Goal: Participate in discussion: Engage in conversation with other users on a specific topic

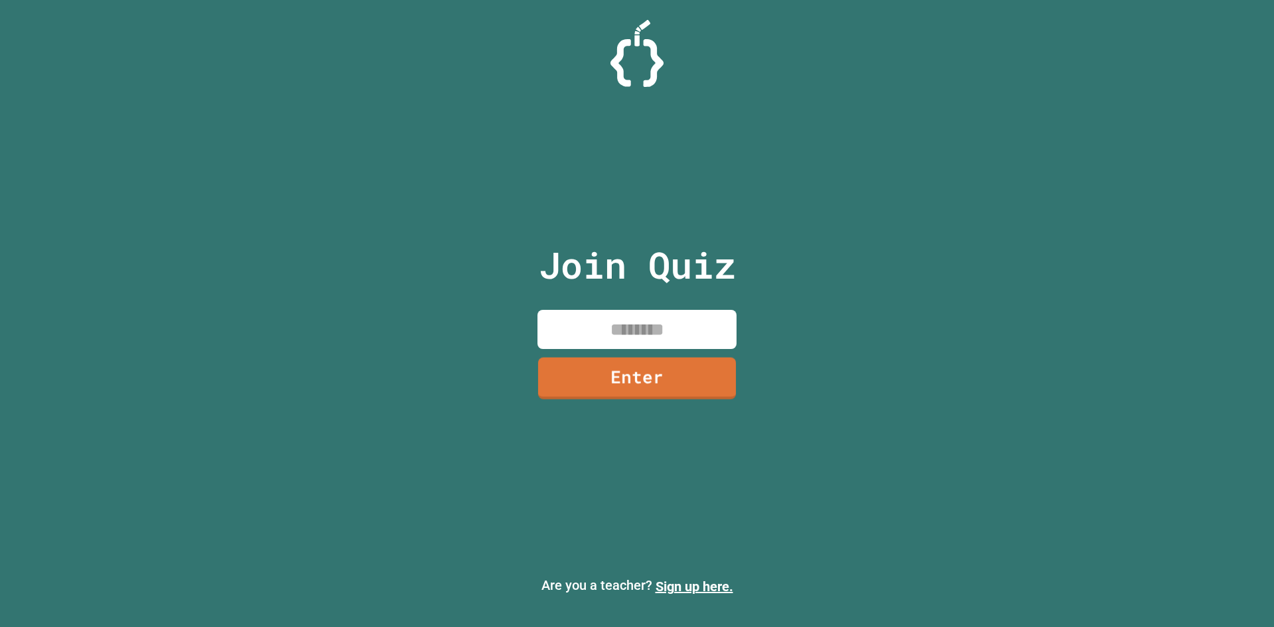
click at [650, 332] on input at bounding box center [636, 329] width 199 height 39
type input "********"
click at [592, 355] on link "Enter" at bounding box center [637, 377] width 202 height 44
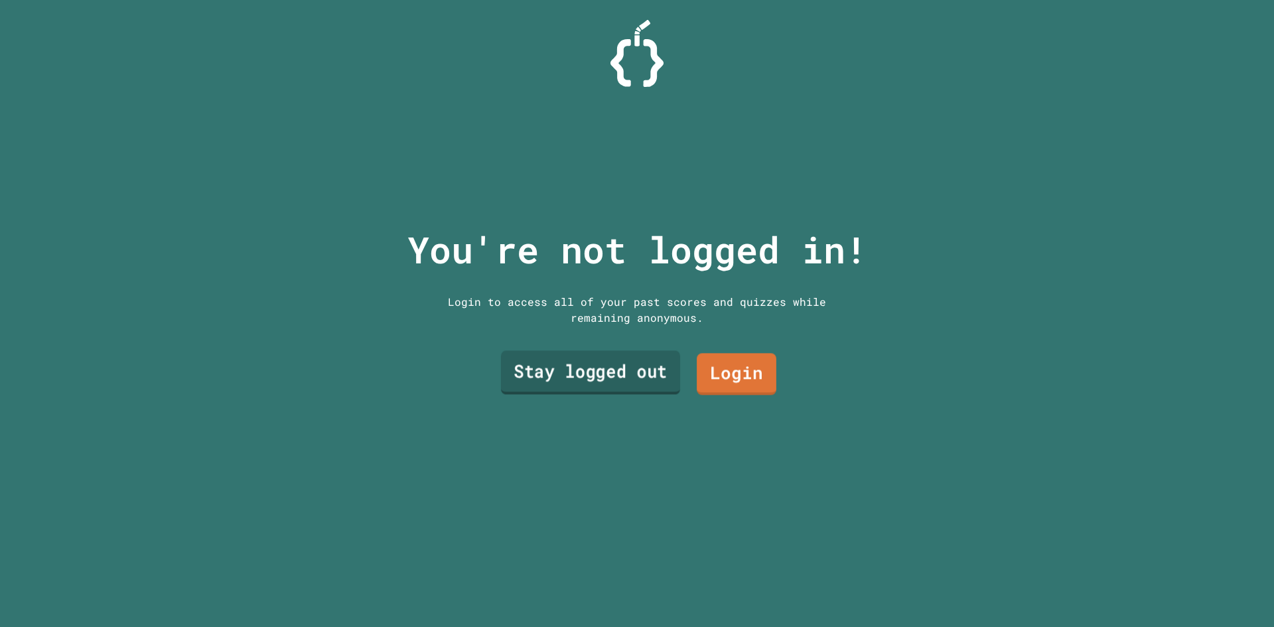
click at [582, 355] on link "Stay logged out" at bounding box center [590, 373] width 179 height 44
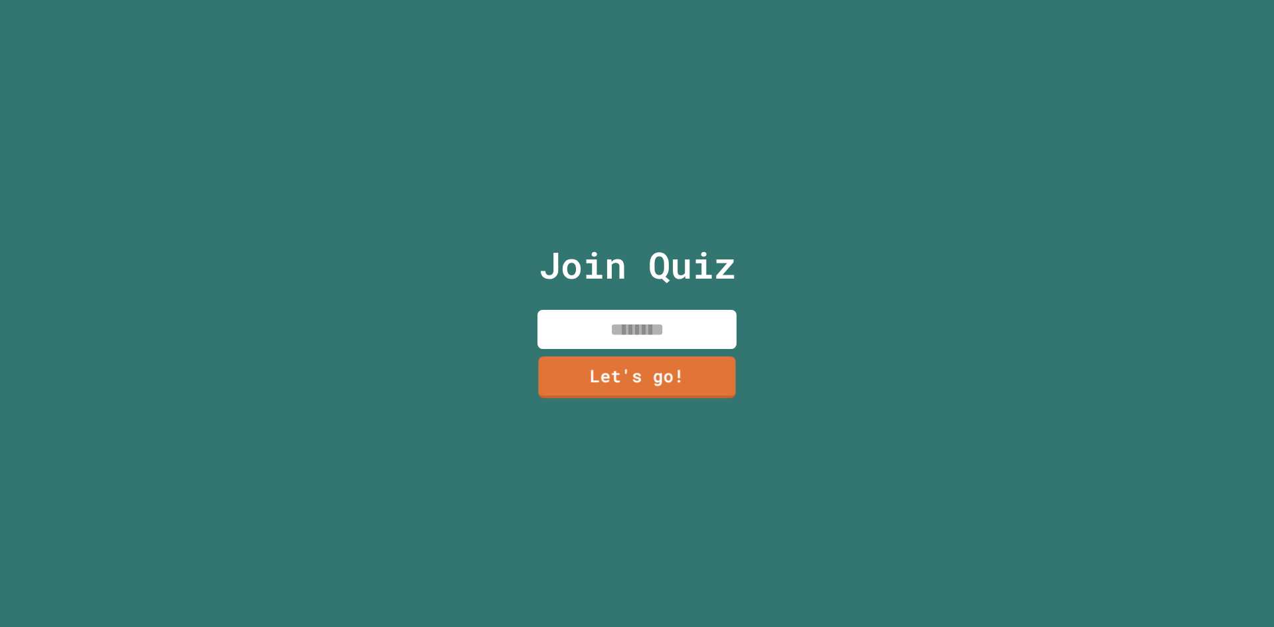
click at [651, 326] on input at bounding box center [636, 329] width 199 height 39
type input "*****"
click at [673, 369] on link "Let's go!" at bounding box center [636, 376] width 193 height 44
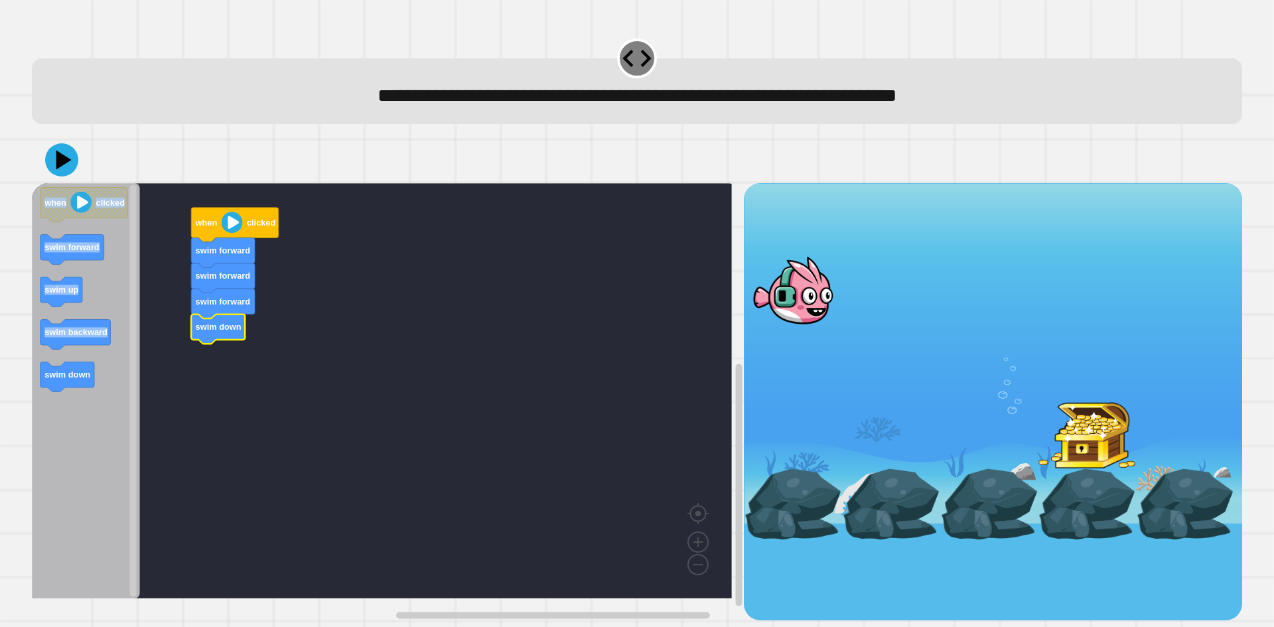
drag, startPoint x: 23, startPoint y: 385, endPoint x: 50, endPoint y: 383, distance: 26.6
click at [50, 383] on div "**********" at bounding box center [637, 313] width 1274 height 627
click at [48, 161] on icon at bounding box center [62, 160] width 40 height 40
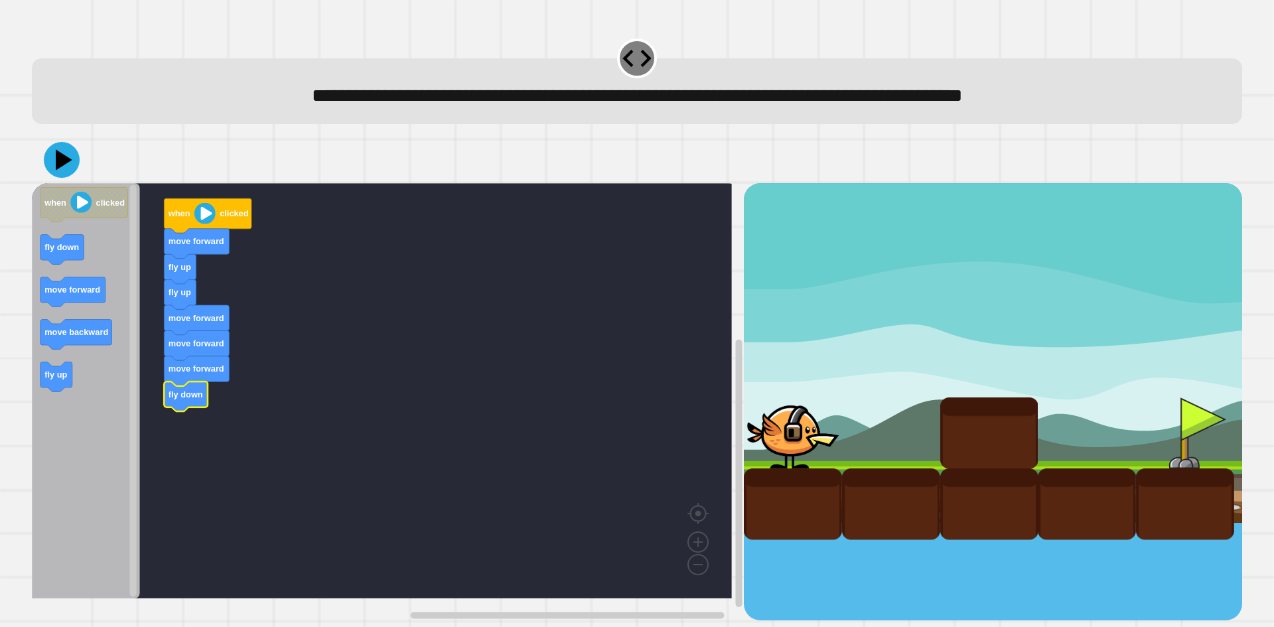
click at [61, 174] on icon at bounding box center [62, 160] width 36 height 36
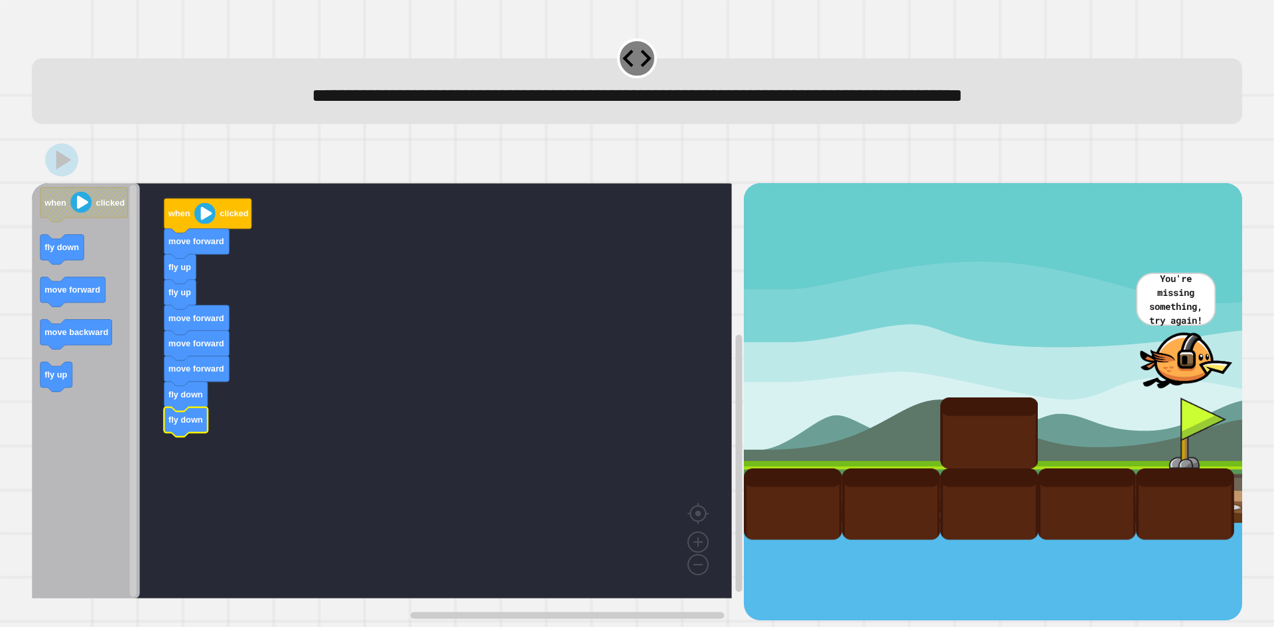
click at [60, 165] on icon at bounding box center [63, 160] width 15 height 19
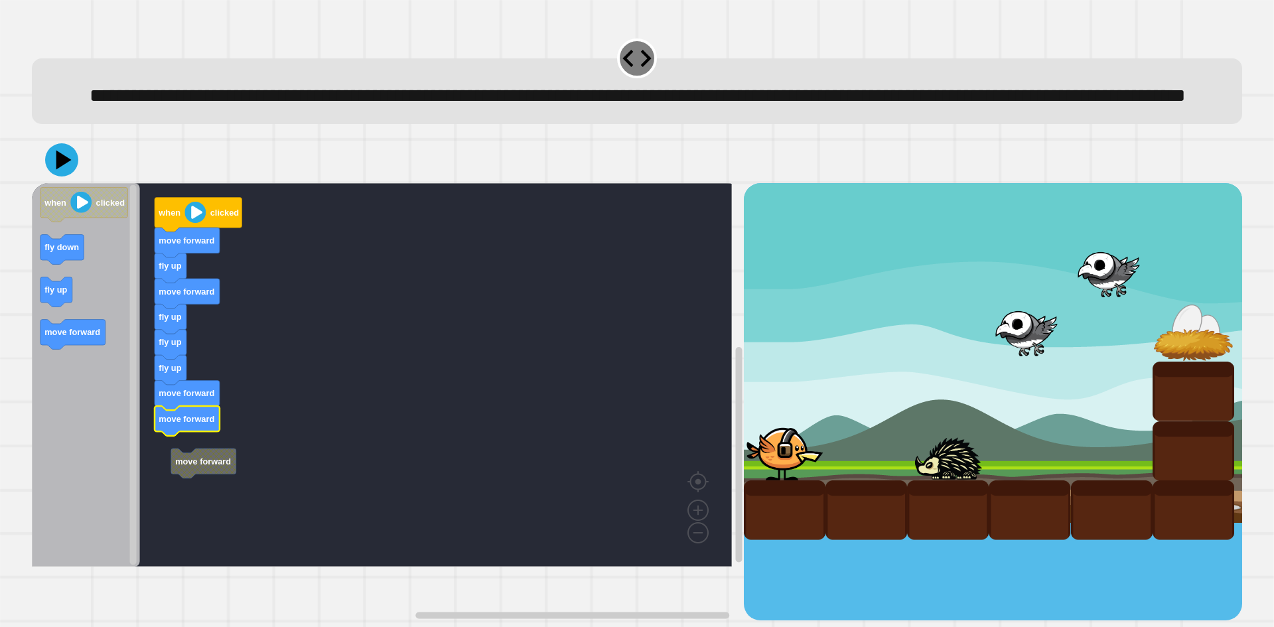
click at [186, 480] on rect "Blockly Workspace" at bounding box center [382, 374] width 700 height 383
click at [58, 333] on icon "when clicked fly down fly up move forward" at bounding box center [86, 374] width 108 height 383
click at [64, 171] on icon at bounding box center [64, 160] width 17 height 22
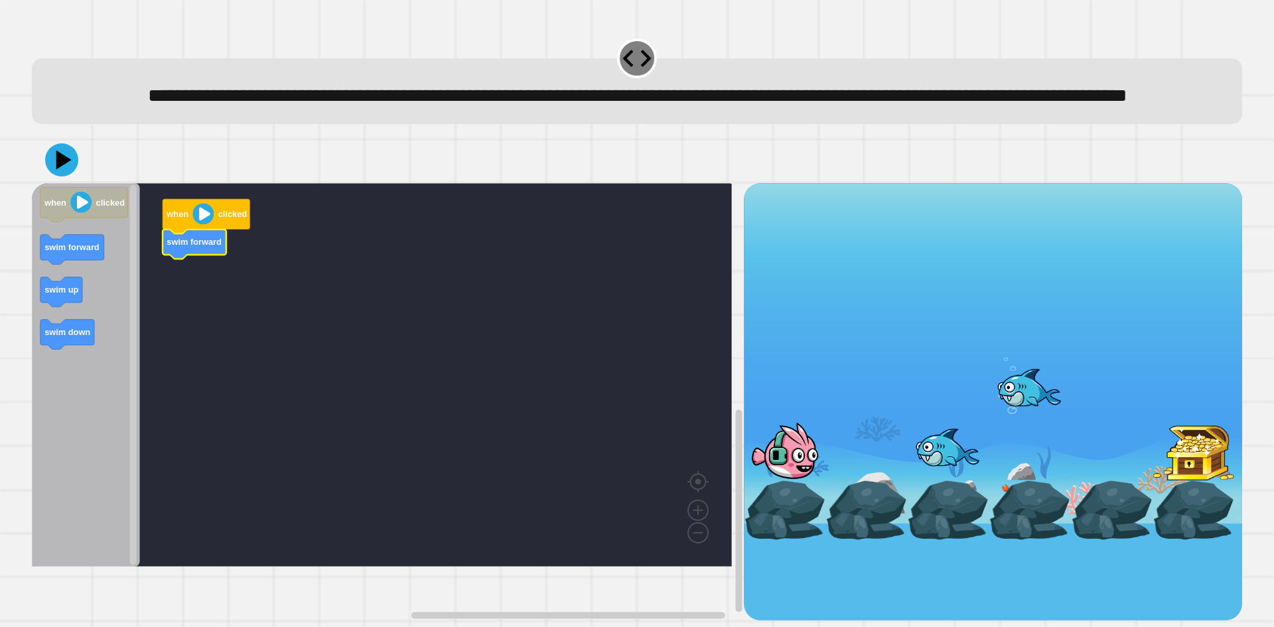
click at [111, 346] on icon "Blockly Workspace" at bounding box center [86, 374] width 108 height 383
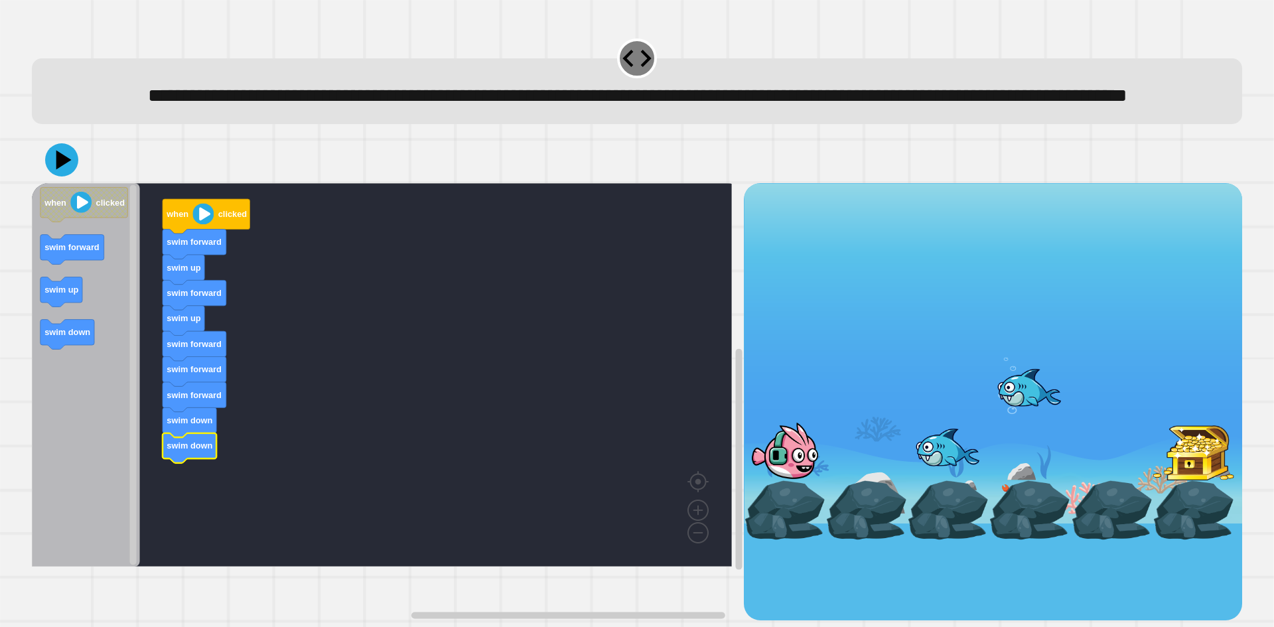
click at [44, 183] on div at bounding box center [637, 160] width 1210 height 46
click at [48, 183] on div at bounding box center [637, 160] width 1210 height 46
click at [57, 180] on icon at bounding box center [62, 160] width 40 height 40
click at [236, 183] on div at bounding box center [637, 160] width 1210 height 46
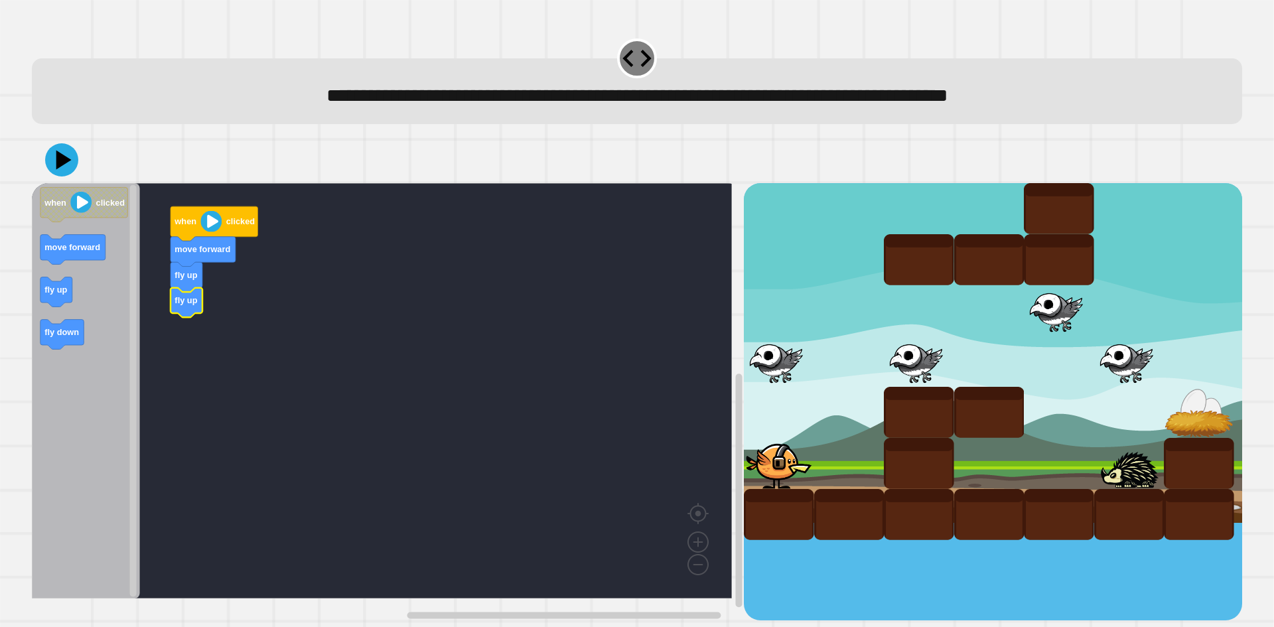
click at [129, 319] on div "when clicked move forward fly up fly up when clicked move forward fly up fly do…" at bounding box center [388, 401] width 712 height 437
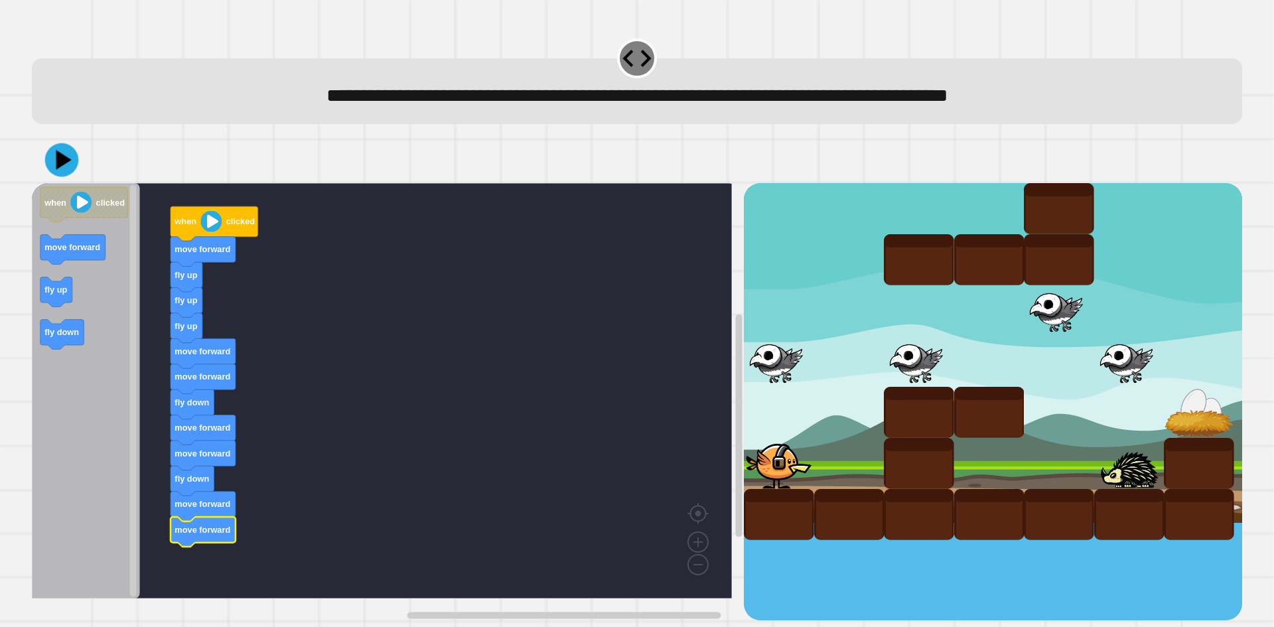
click at [46, 154] on icon at bounding box center [62, 160] width 34 height 34
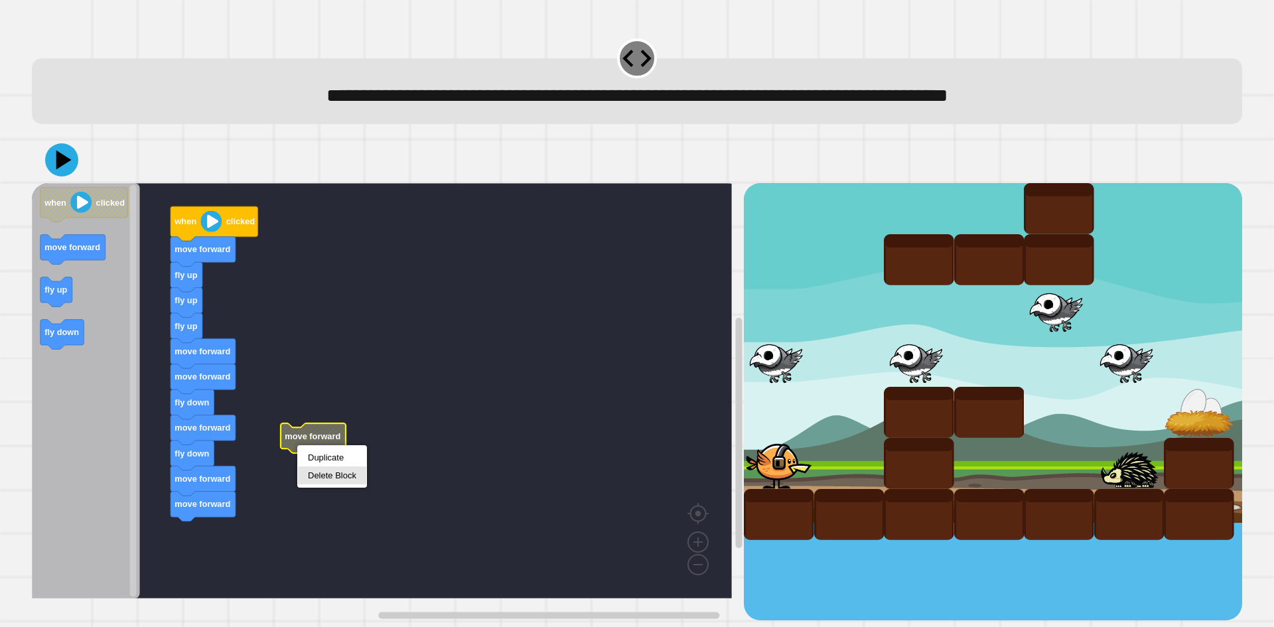
drag, startPoint x: 337, startPoint y: 478, endPoint x: 72, endPoint y: 315, distance: 310.6
drag, startPoint x: 53, startPoint y: 149, endPoint x: 50, endPoint y: 160, distance: 11.6
click at [52, 152] on icon at bounding box center [61, 160] width 38 height 38
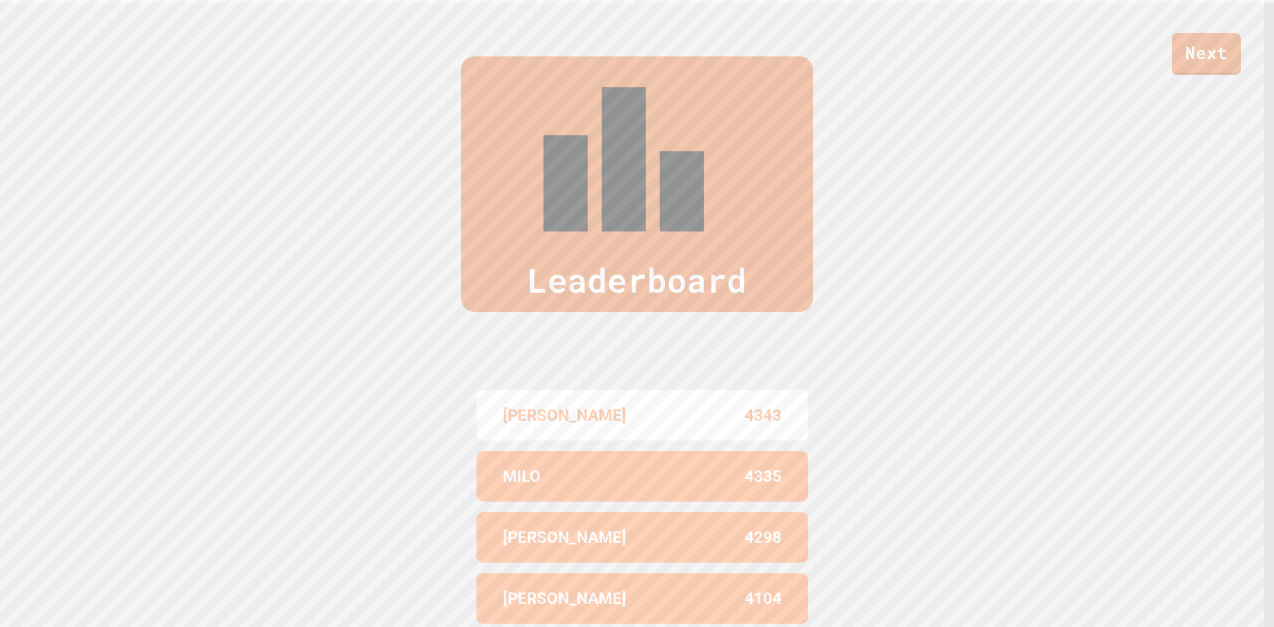
scroll to position [632, 0]
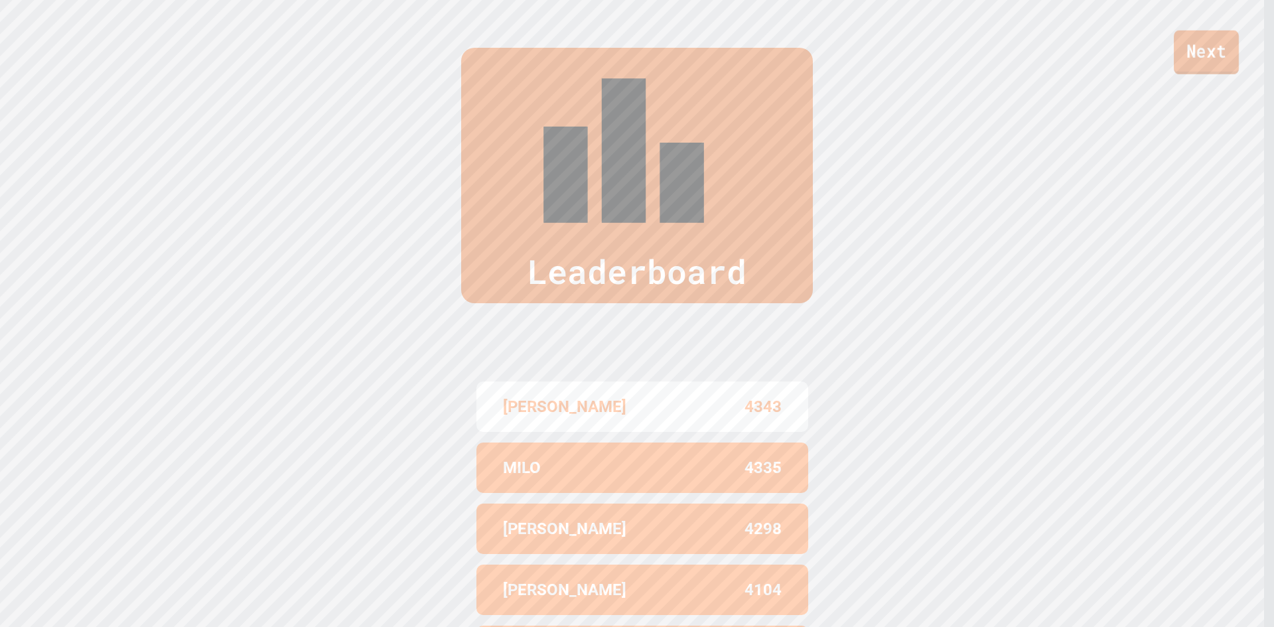
click at [1189, 50] on link "Next" at bounding box center [1206, 53] width 65 height 44
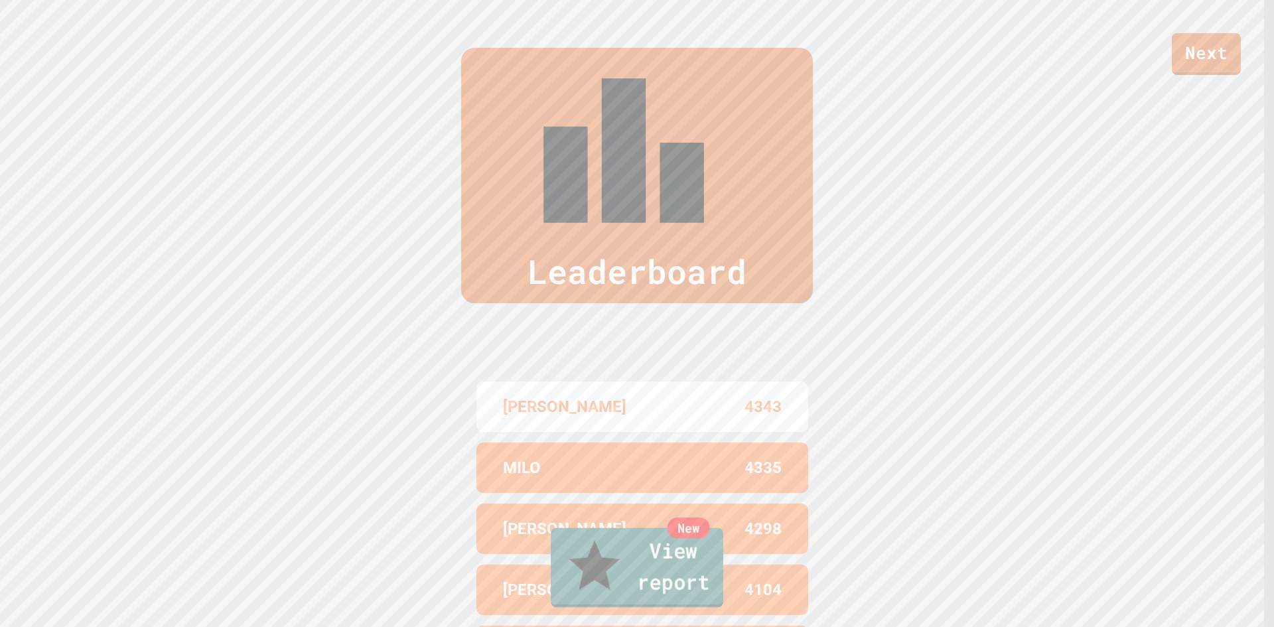
click at [707, 571] on link "New View report" at bounding box center [637, 568] width 172 height 80
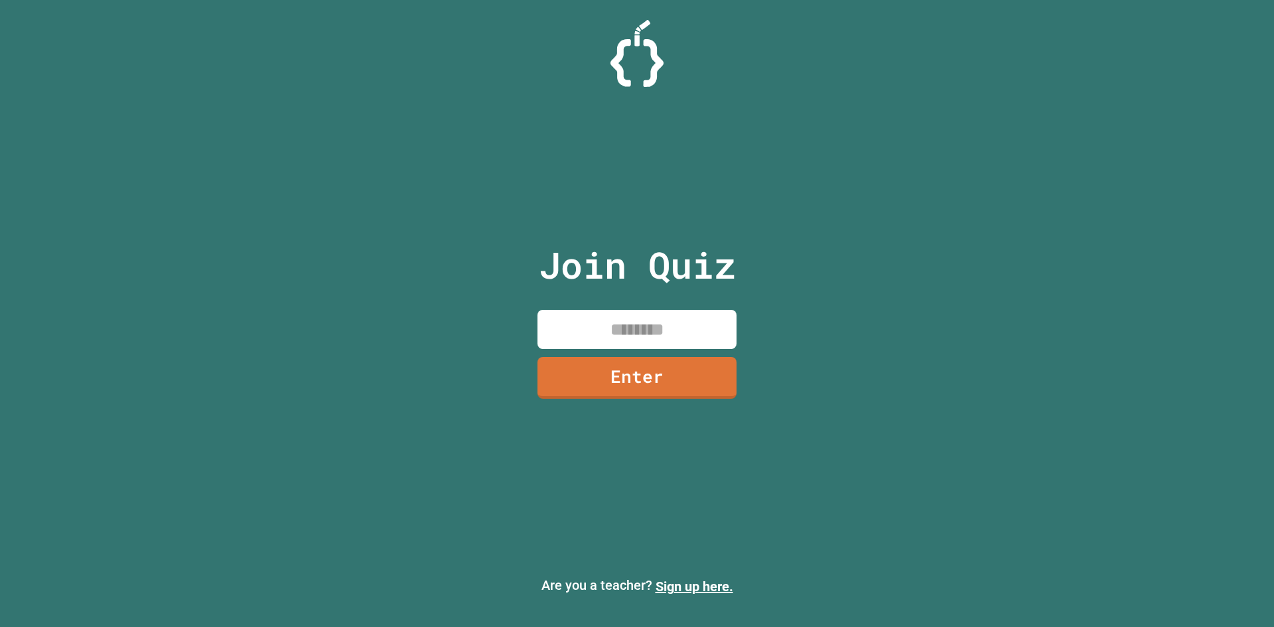
click at [638, 338] on input at bounding box center [636, 329] width 199 height 39
click at [660, 400] on div "Join Quiz ******** Enter" at bounding box center [637, 313] width 224 height 561
click at [643, 336] on input "********" at bounding box center [636, 329] width 199 height 39
type input "********"
click at [632, 379] on link "Enter" at bounding box center [637, 376] width 196 height 44
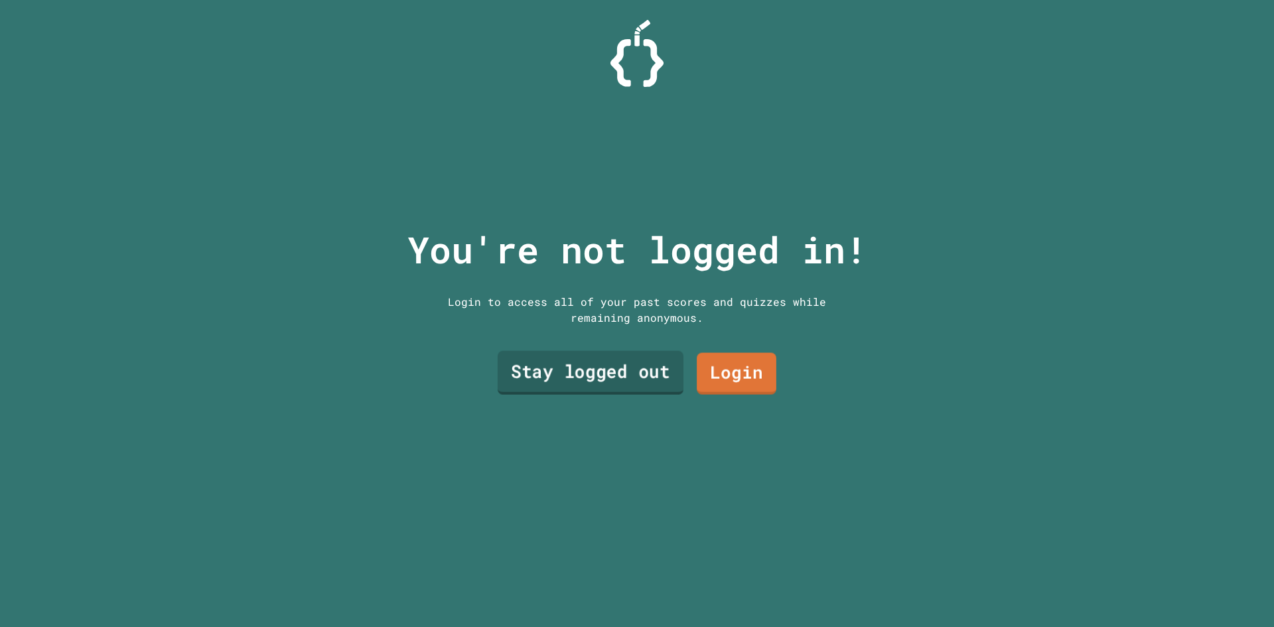
click at [632, 358] on link "Stay logged out" at bounding box center [591, 373] width 186 height 44
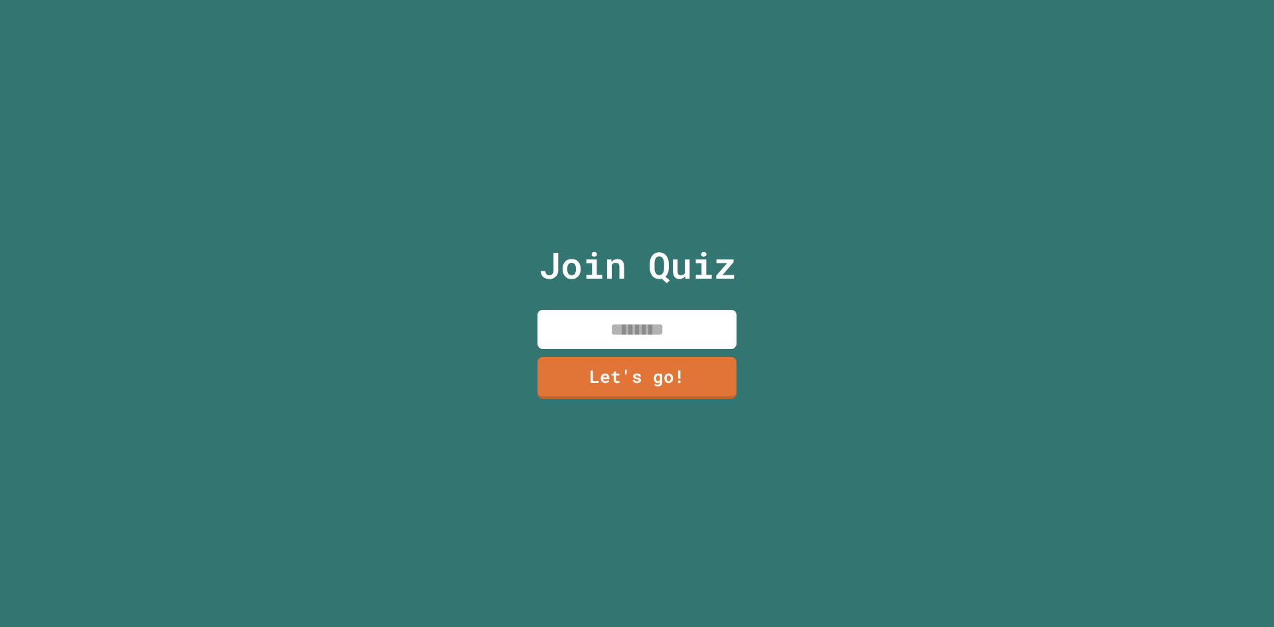
click at [620, 310] on input at bounding box center [636, 329] width 199 height 39
type input "*****"
click at [675, 388] on link "Let's go!" at bounding box center [636, 376] width 199 height 44
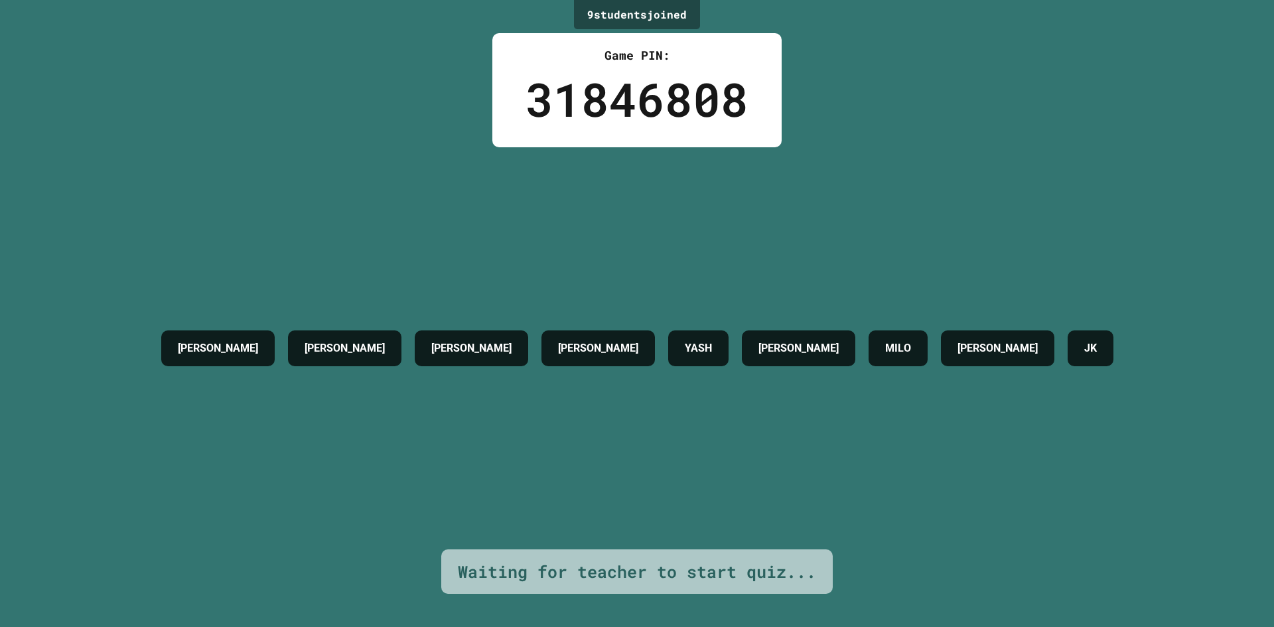
click at [647, 397] on div "JONES BROOKE MASON JOSH YASH LOGAN MILO JACKSON JK" at bounding box center [637, 348] width 965 height 402
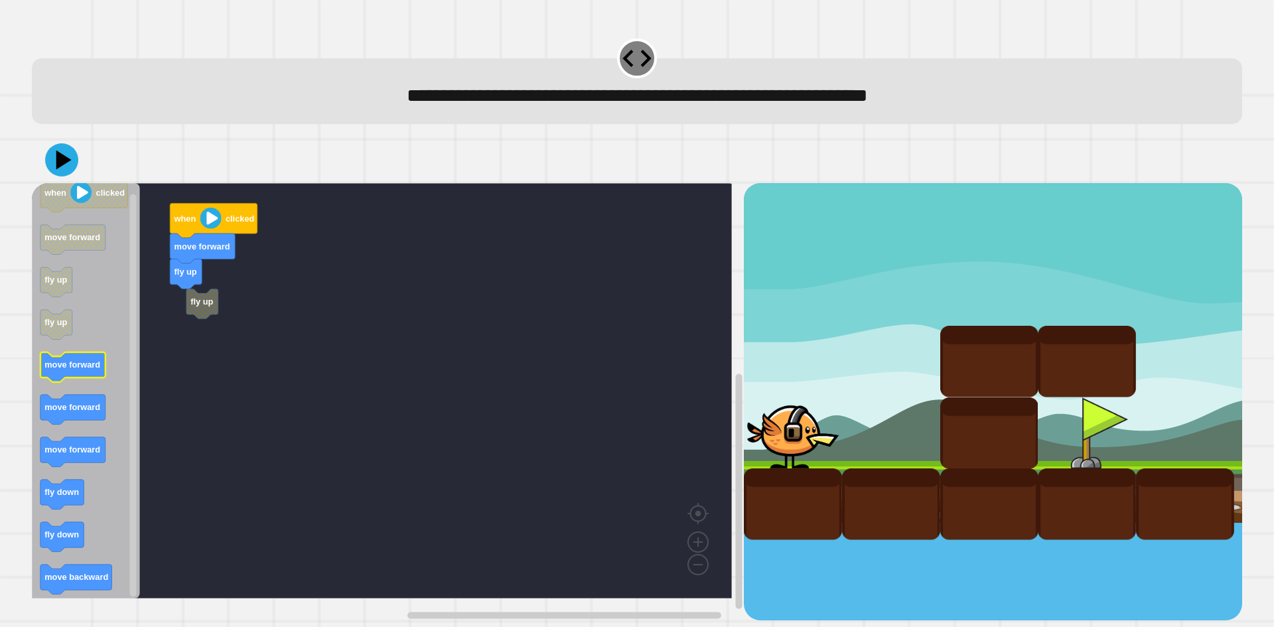
click at [151, 357] on div "when clicked move forward fly up fly up when clicked move forward fly up fly up…" at bounding box center [388, 401] width 712 height 437
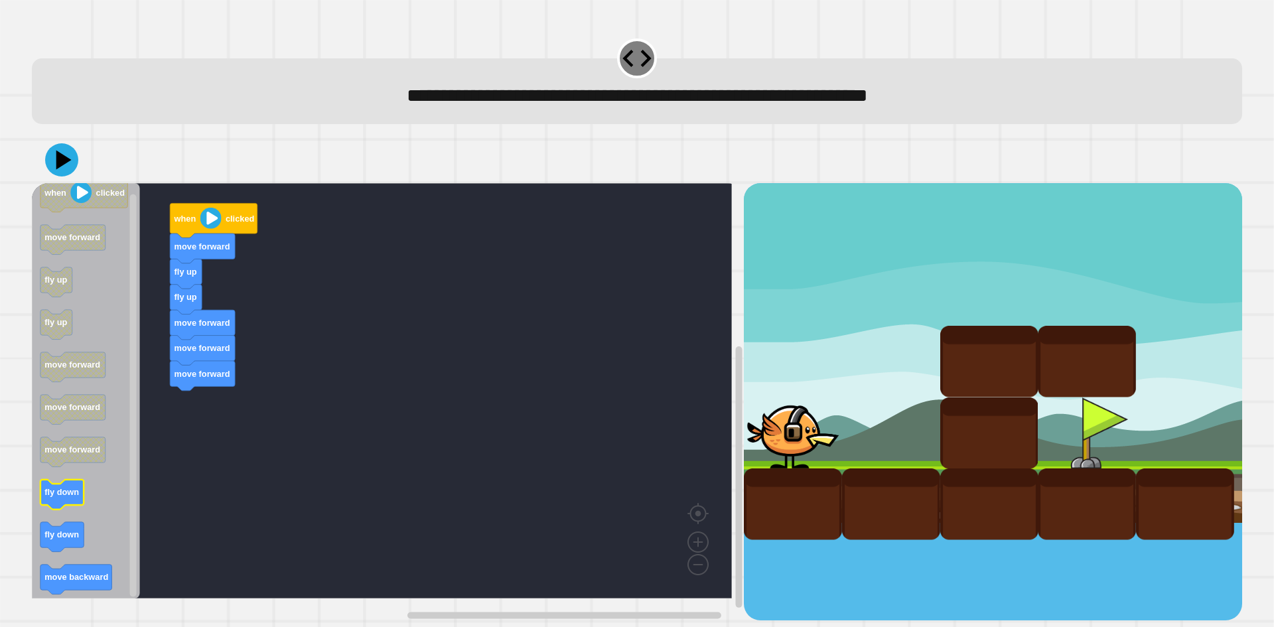
click at [113, 467] on icon "Blockly Workspace" at bounding box center [86, 390] width 108 height 415
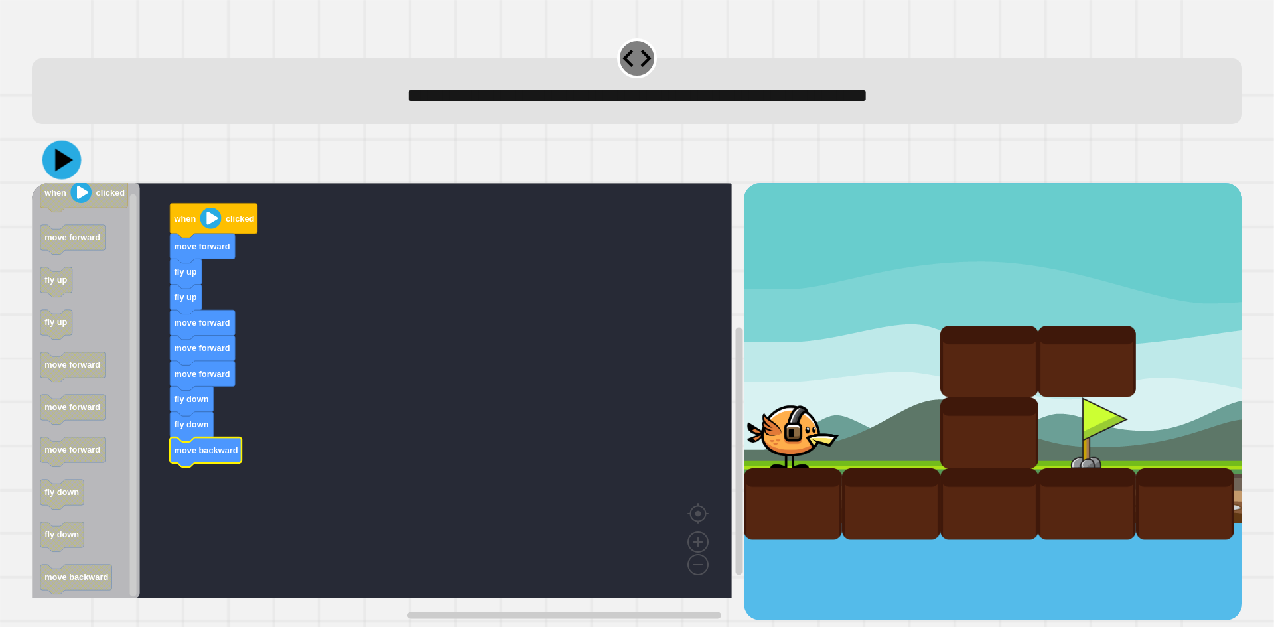
click at [56, 148] on icon at bounding box center [61, 160] width 39 height 39
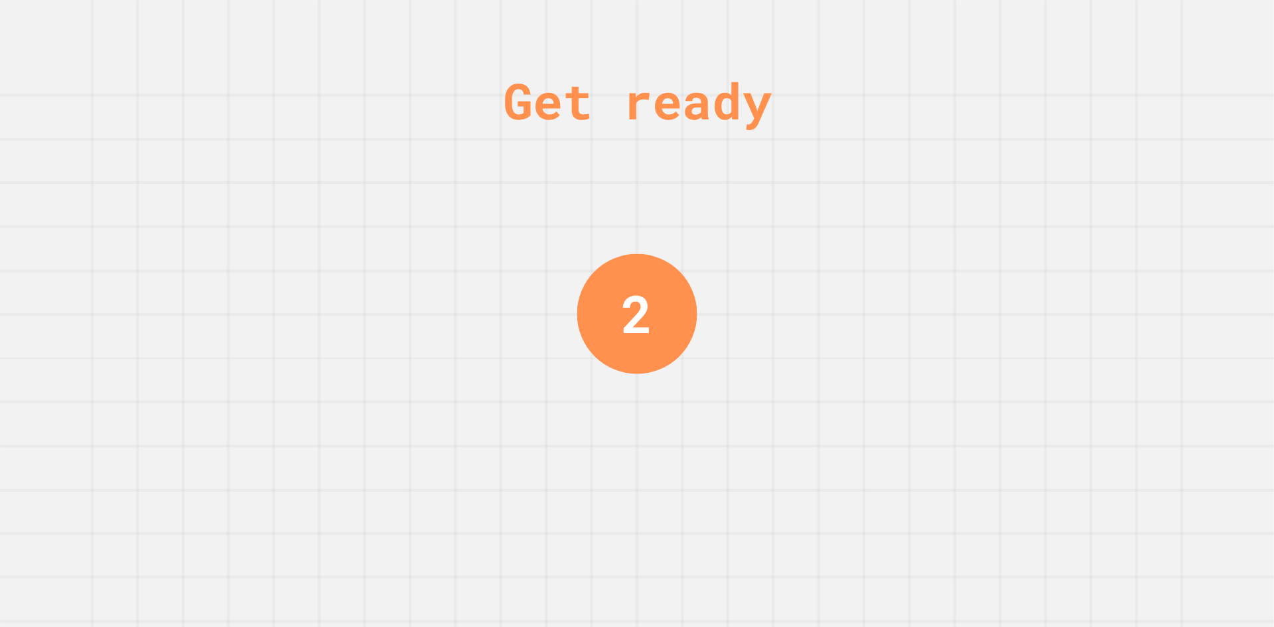
click at [621, 297] on div "2" at bounding box center [636, 314] width 31 height 78
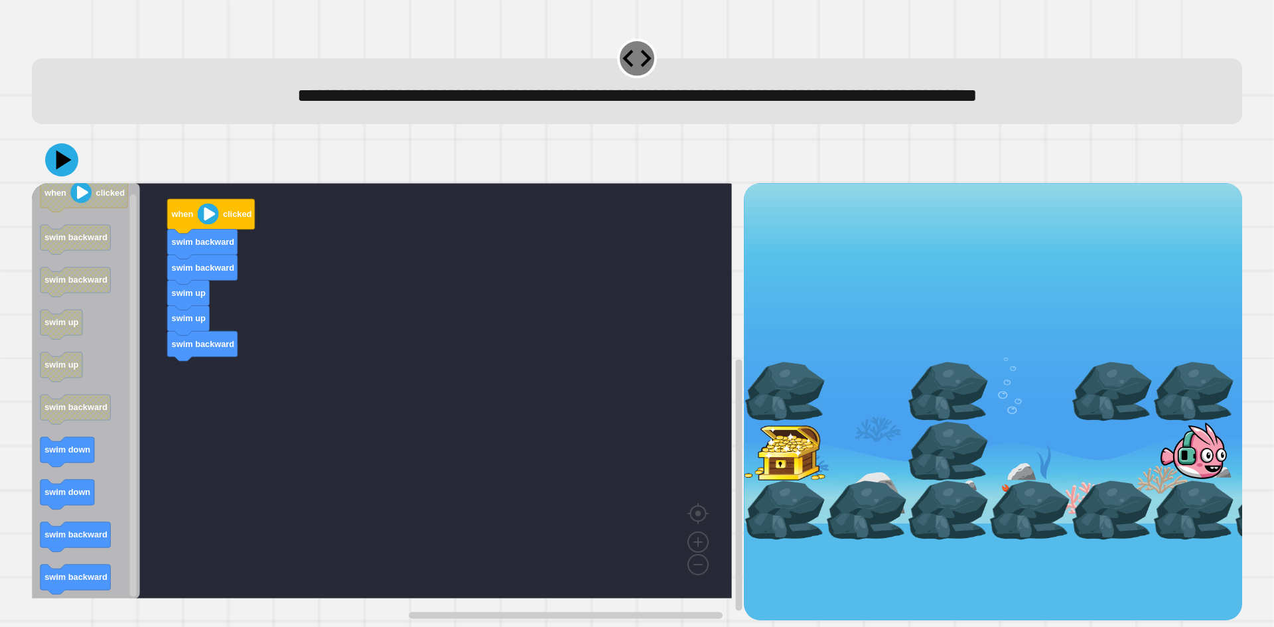
click at [190, 391] on div "when clicked swim backward swim backward swim up swim up swim backward when cli…" at bounding box center [388, 401] width 712 height 437
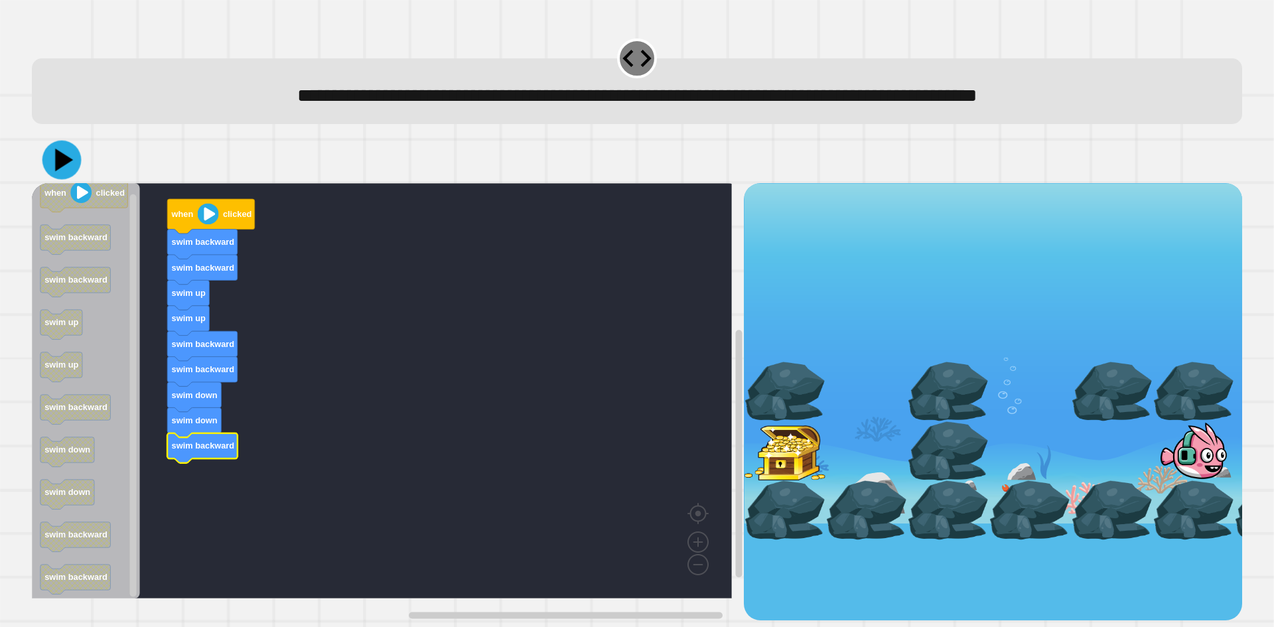
click at [48, 161] on icon at bounding box center [61, 160] width 39 height 39
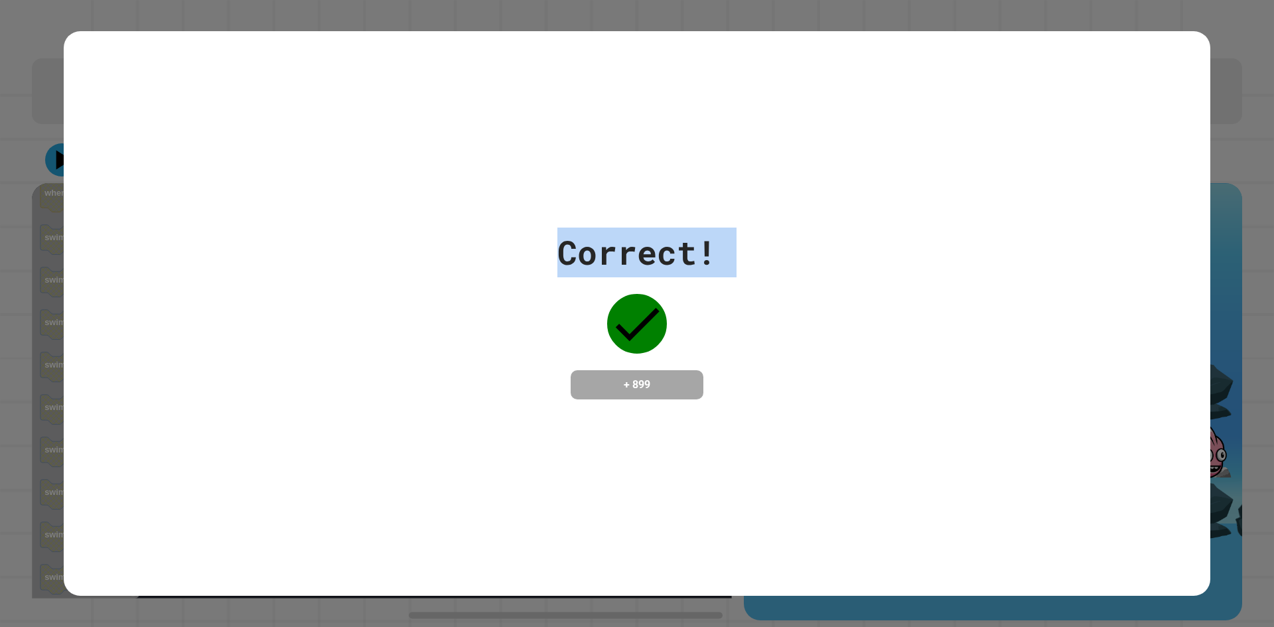
drag, startPoint x: 426, startPoint y: 340, endPoint x: 405, endPoint y: 332, distance: 22.7
click at [428, 325] on div "Correct! + 899" at bounding box center [637, 314] width 1146 height 172
click at [379, 339] on div "Correct! + 899" at bounding box center [637, 314] width 1146 height 172
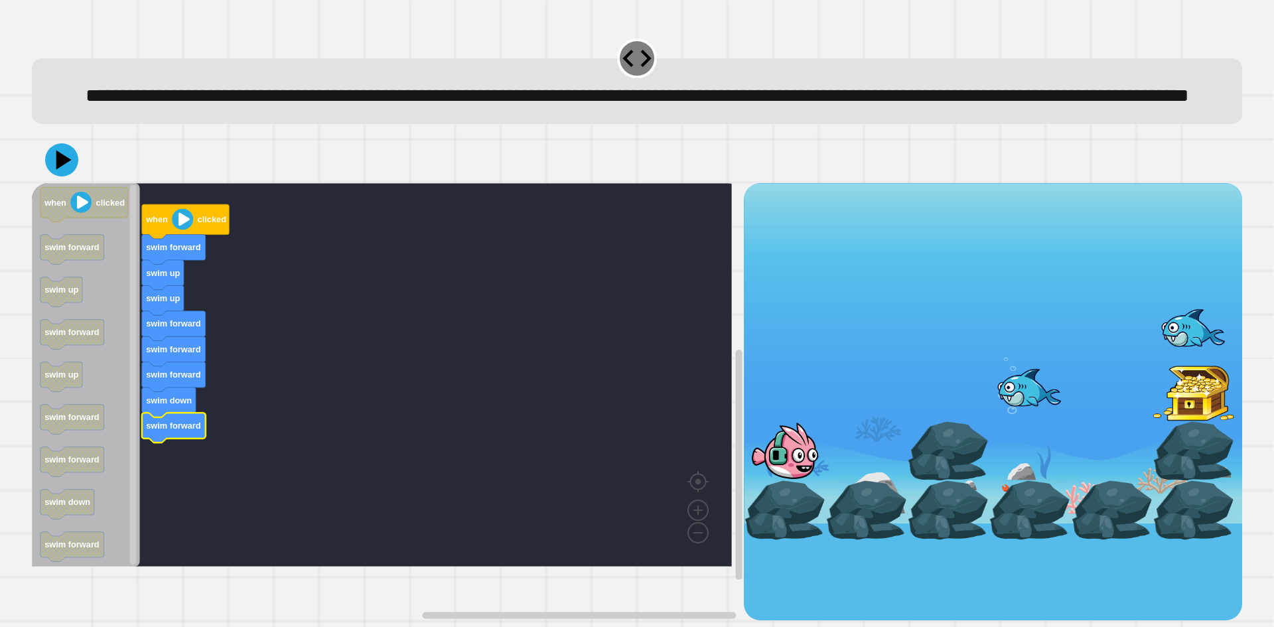
click at [67, 176] on icon at bounding box center [61, 159] width 33 height 33
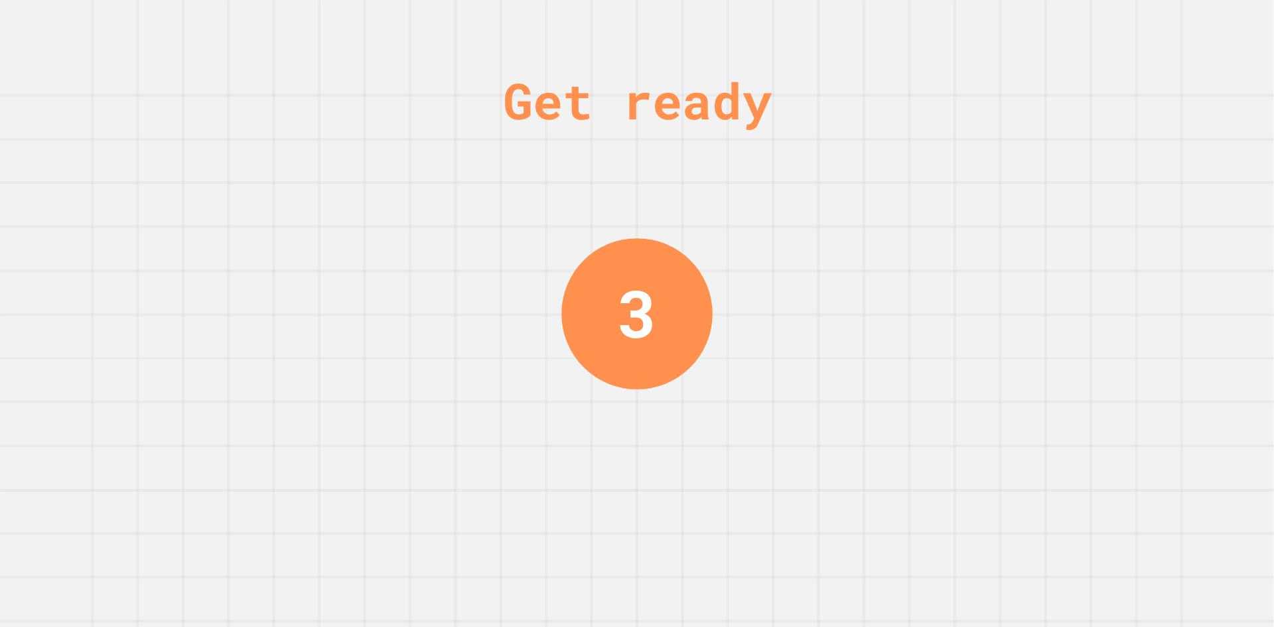
click at [625, 194] on div "Get ready 3" at bounding box center [637, 313] width 100 height 627
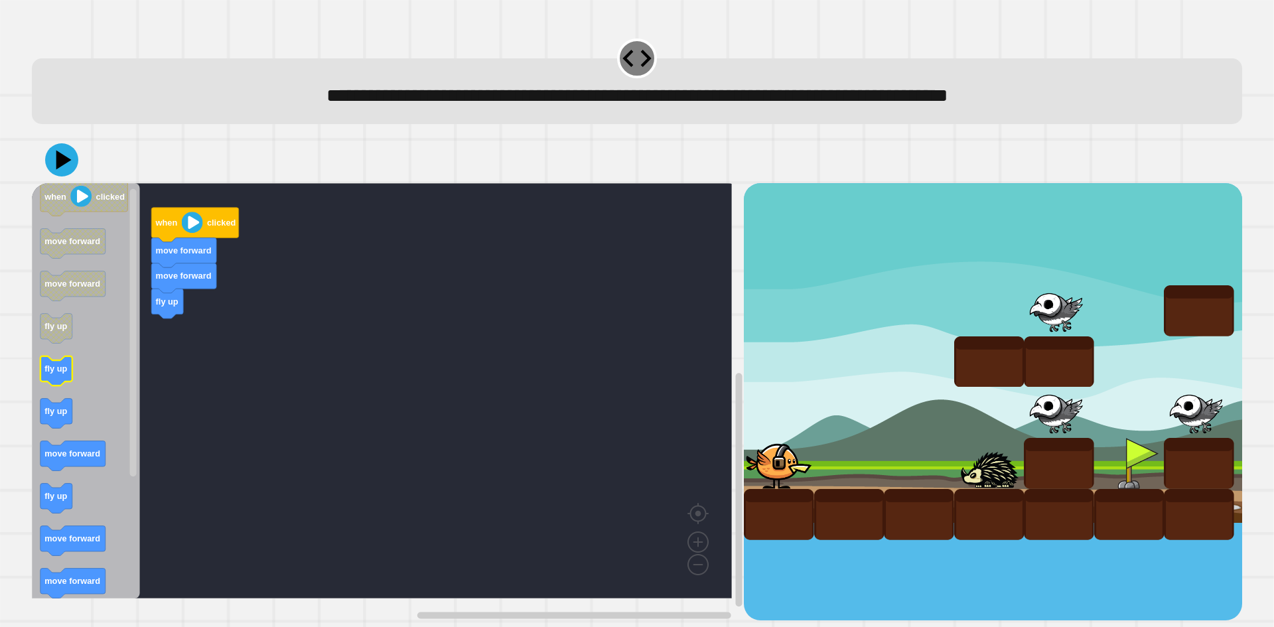
click at [54, 379] on icon "when clicked move forward move forward fly up fly up fly up move forward fly up…" at bounding box center [86, 390] width 108 height 415
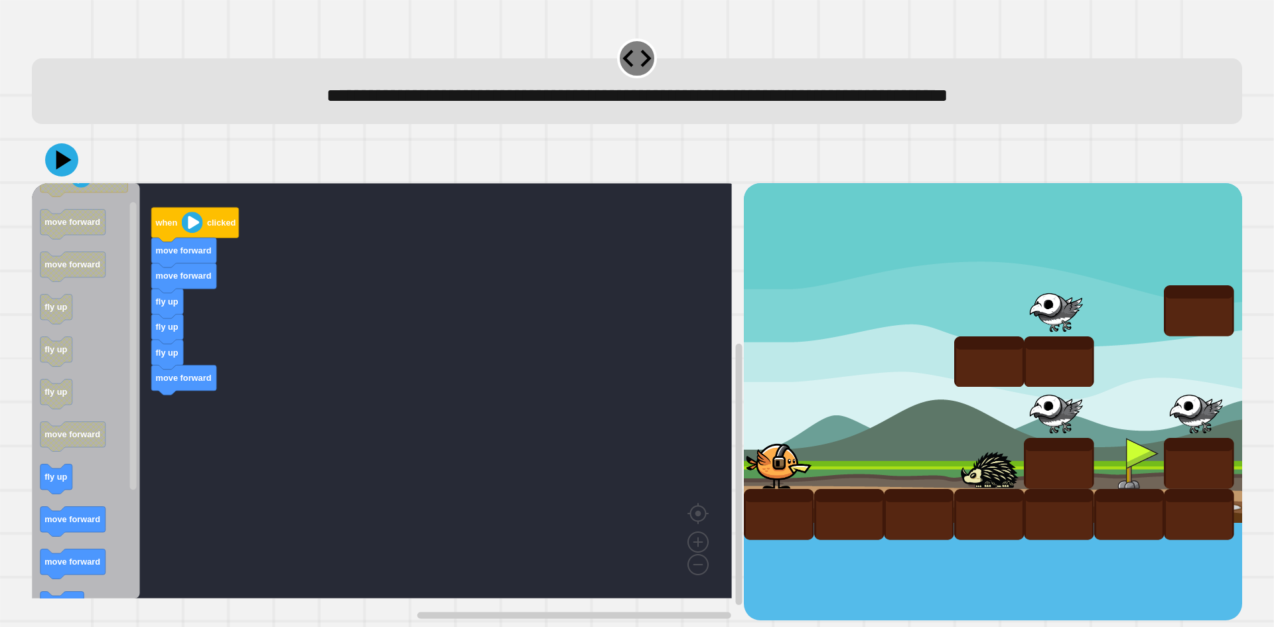
click at [70, 488] on icon "when clicked move forward move forward fly up fly up fly up move forward fly up…" at bounding box center [86, 390] width 108 height 415
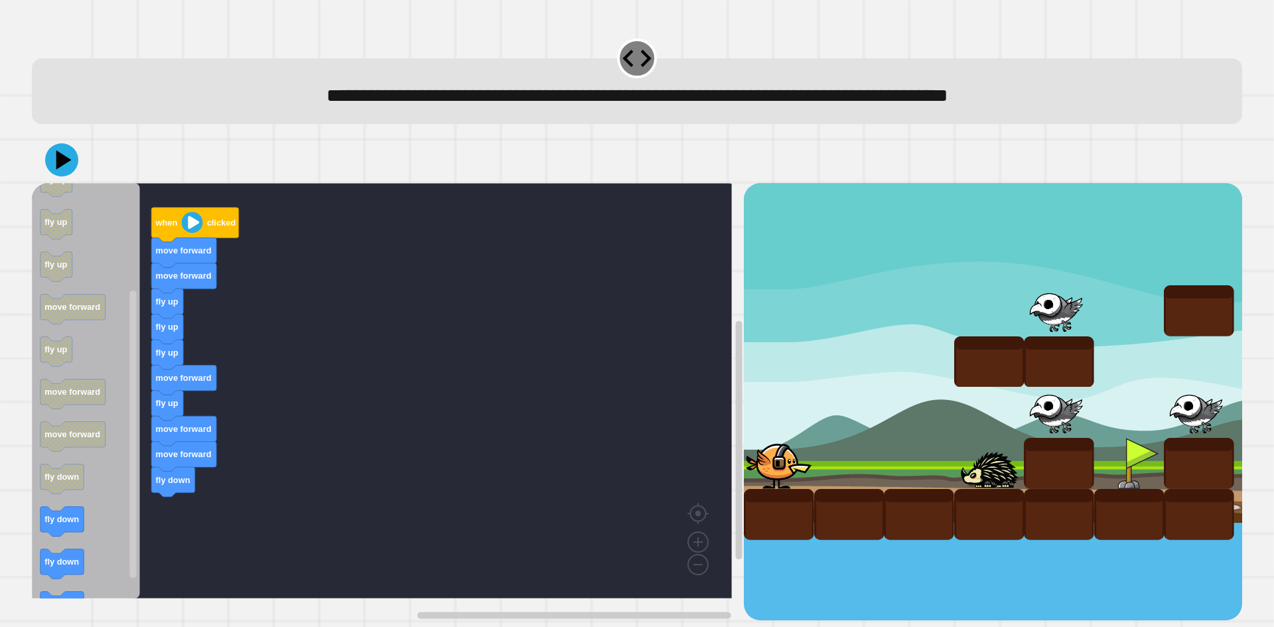
click at [192, 478] on div "when clicked move forward move forward fly up fly up fly up move forward fly up…" at bounding box center [388, 401] width 712 height 437
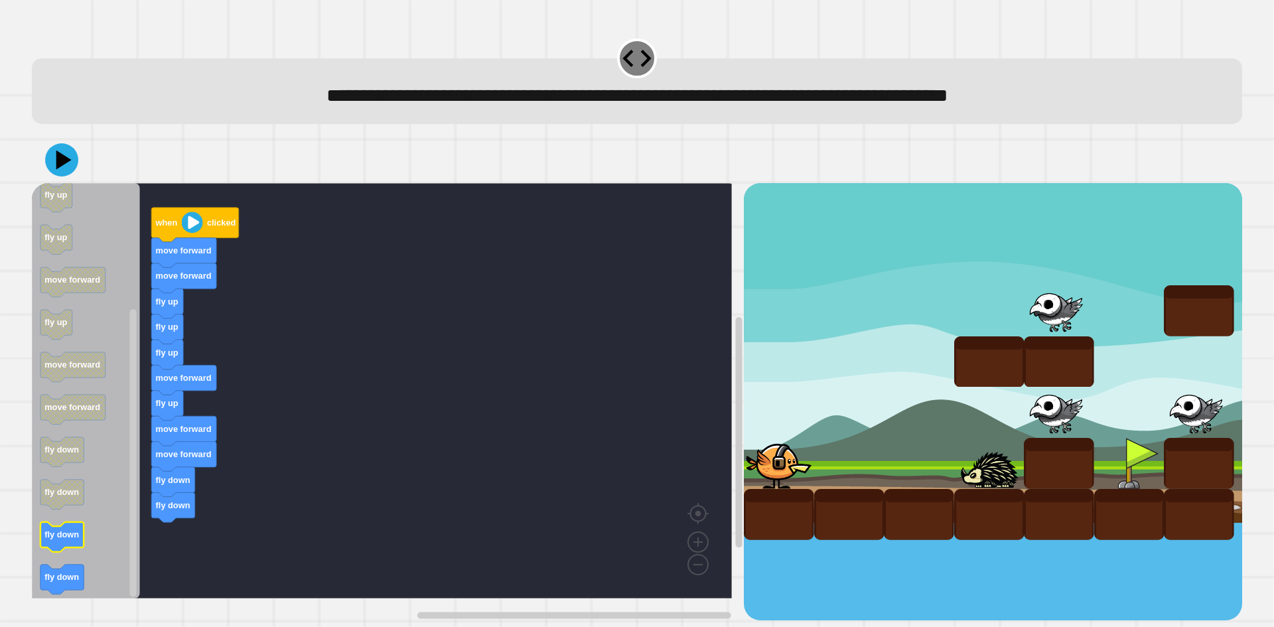
click at [175, 478] on div "when clicked move forward move forward fly up fly up fly up move forward fly up…" at bounding box center [388, 401] width 712 height 437
click at [56, 165] on icon at bounding box center [61, 159] width 37 height 37
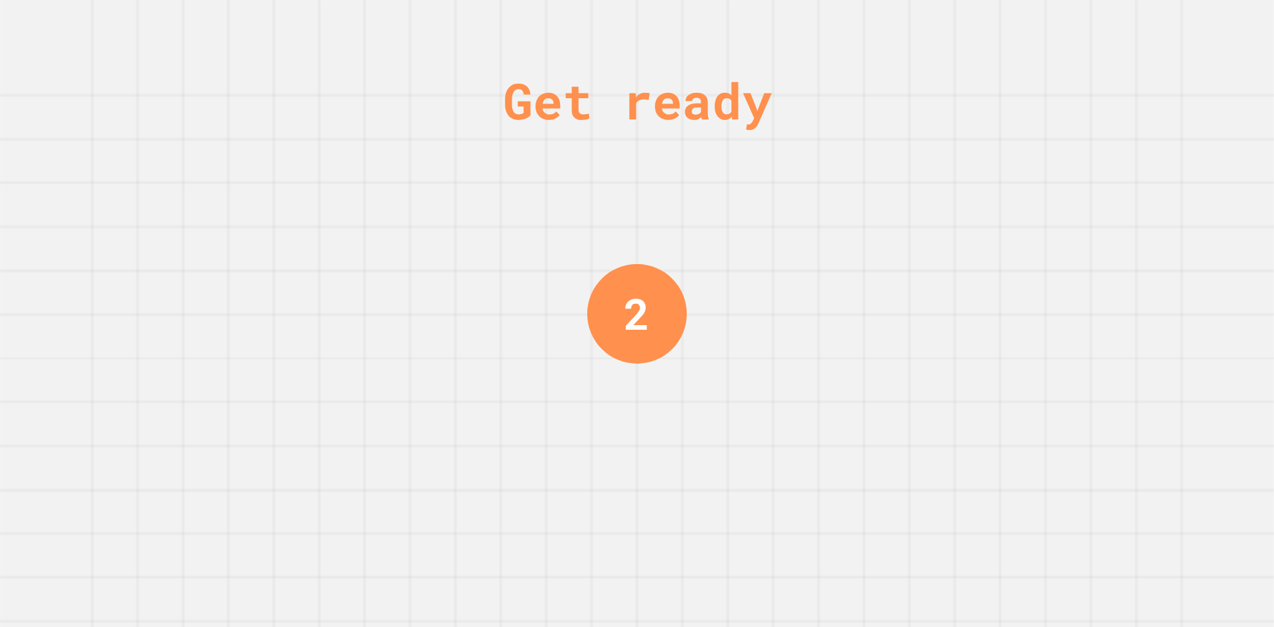
click at [1016, 261] on div "Get ready 2" at bounding box center [637, 313] width 1274 height 627
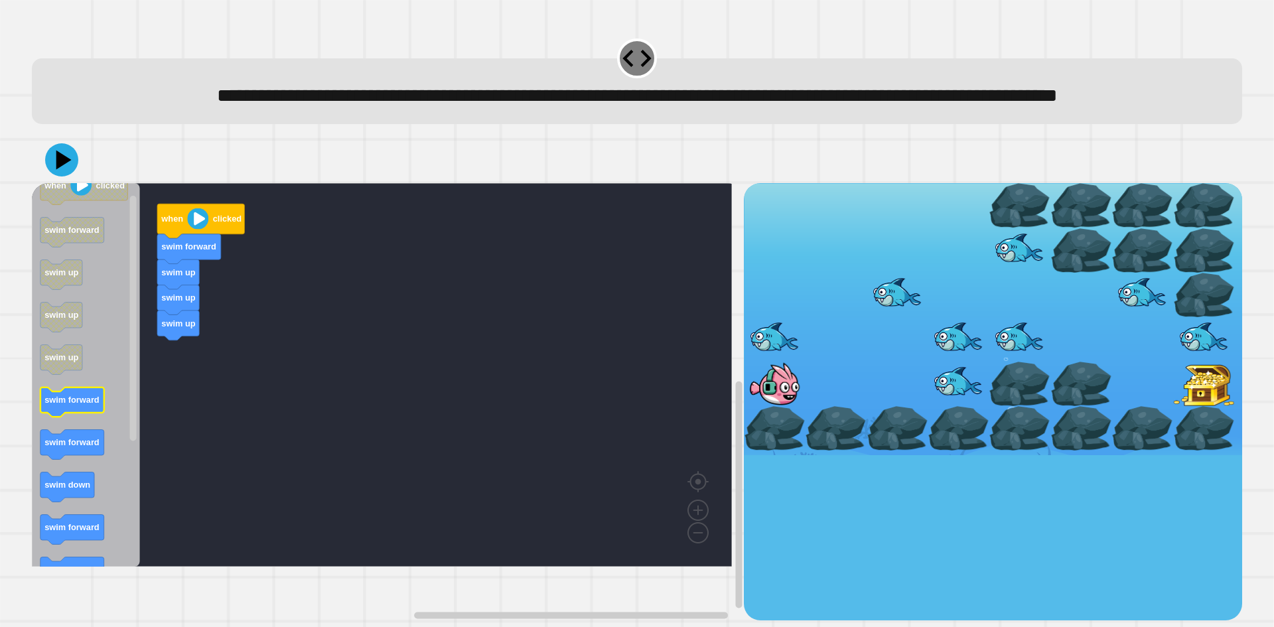
click at [81, 450] on icon "Blockly Workspace" at bounding box center [86, 374] width 108 height 383
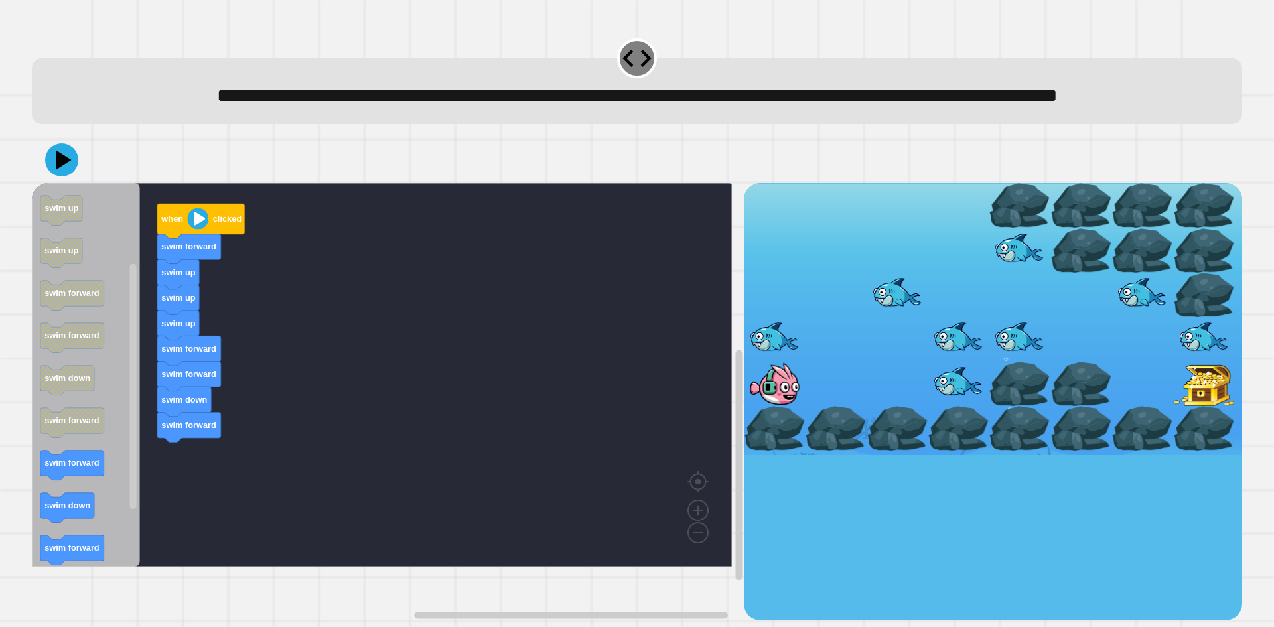
click at [170, 491] on div "when clicked swim forward swim up swim up swim up swim forward swim forward swi…" at bounding box center [388, 401] width 712 height 437
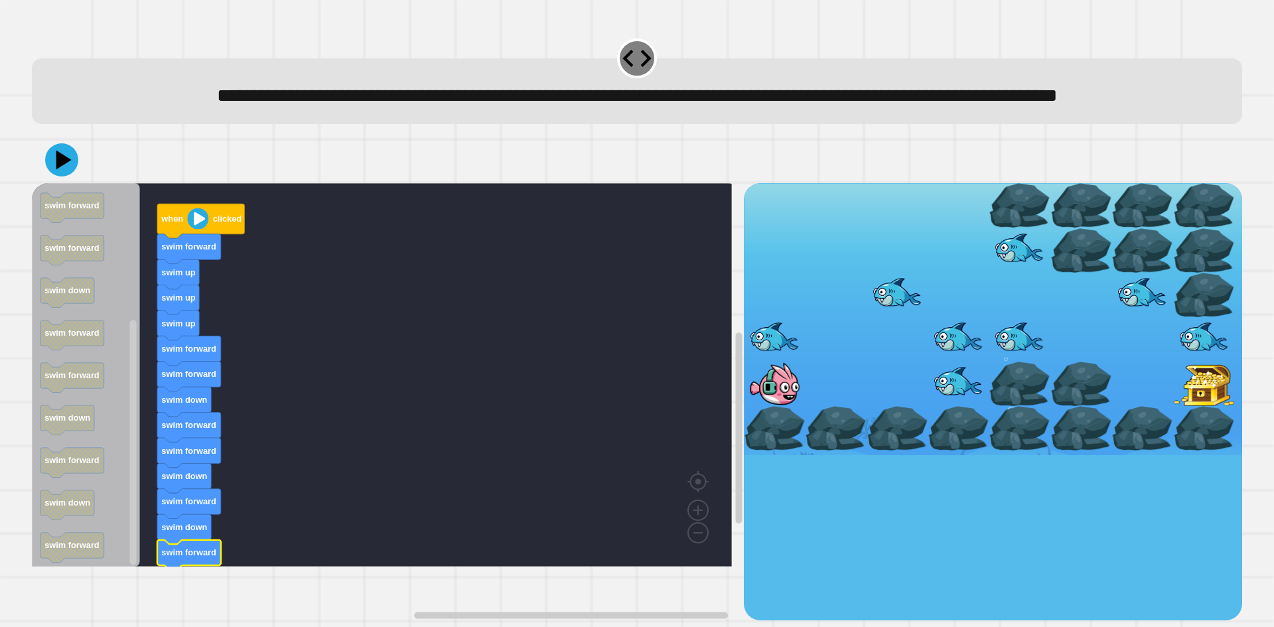
click at [74, 183] on div at bounding box center [637, 160] width 1210 height 46
click at [53, 178] on icon at bounding box center [62, 160] width 36 height 36
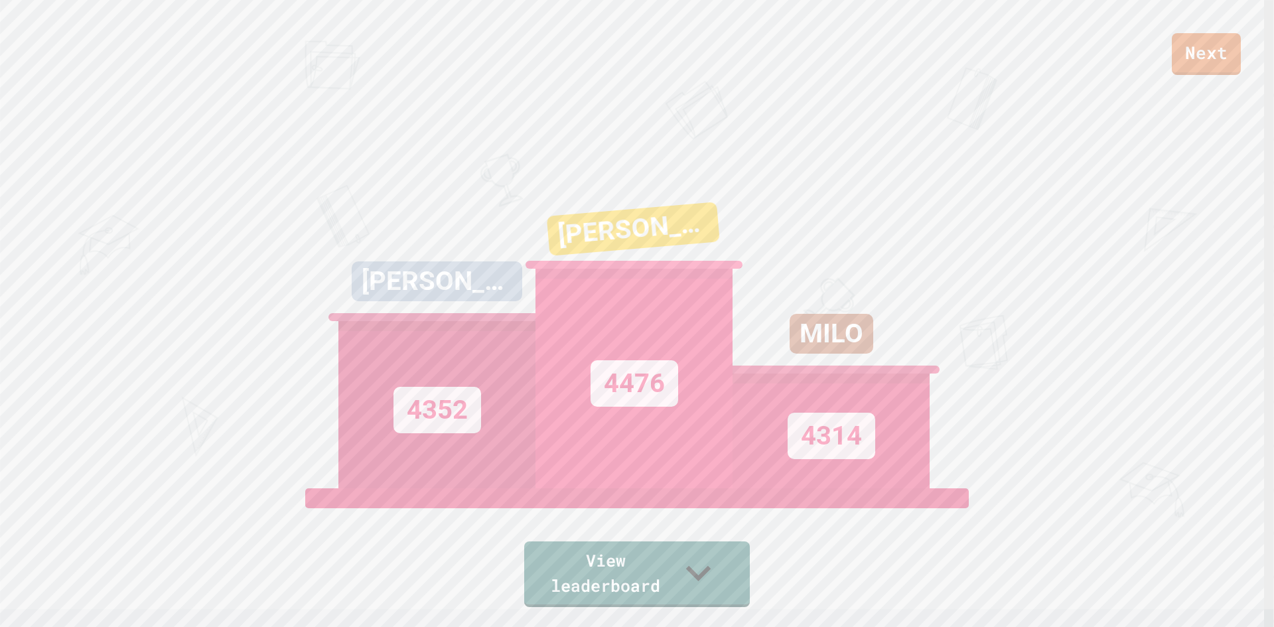
click at [1220, 70] on link "Next" at bounding box center [1206, 54] width 69 height 42
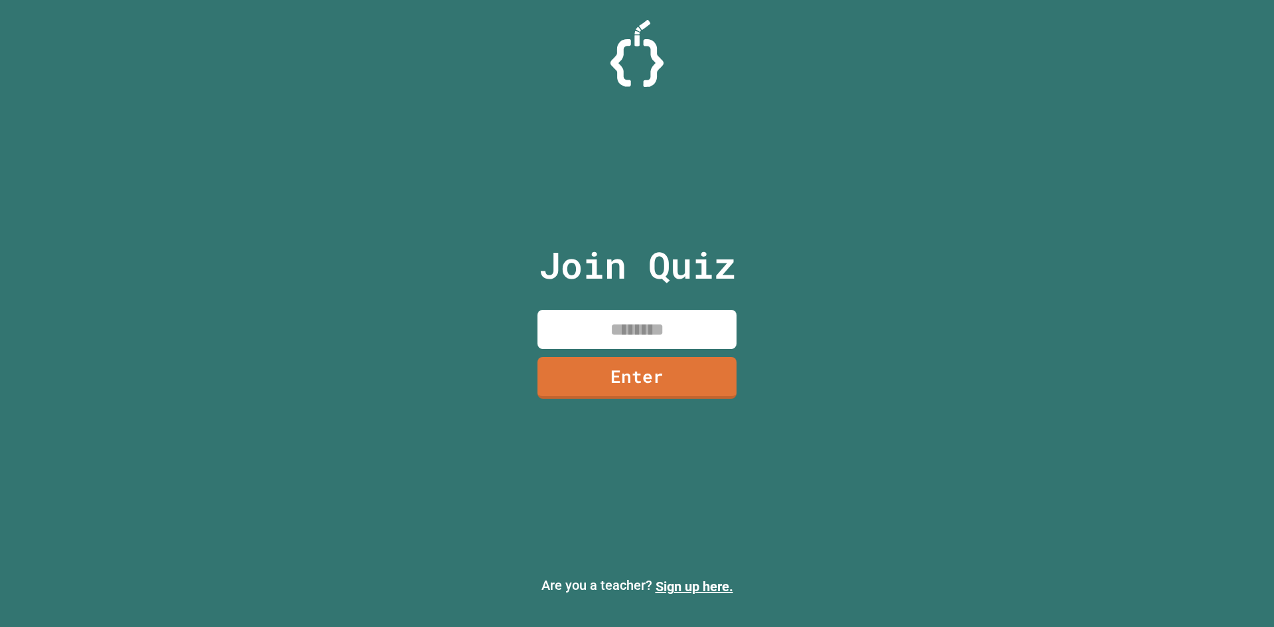
click at [651, 326] on input at bounding box center [636, 329] width 199 height 39
type input "********"
click at [699, 381] on link "Enter" at bounding box center [636, 377] width 201 height 42
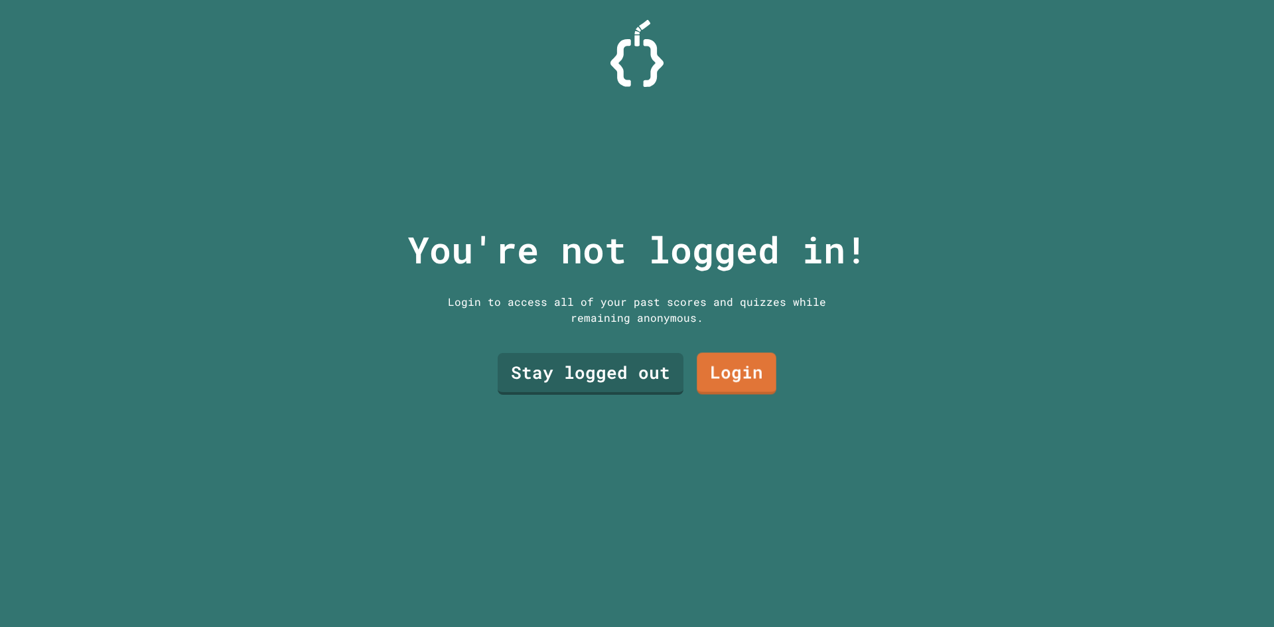
click at [645, 373] on link "Stay logged out" at bounding box center [591, 374] width 186 height 42
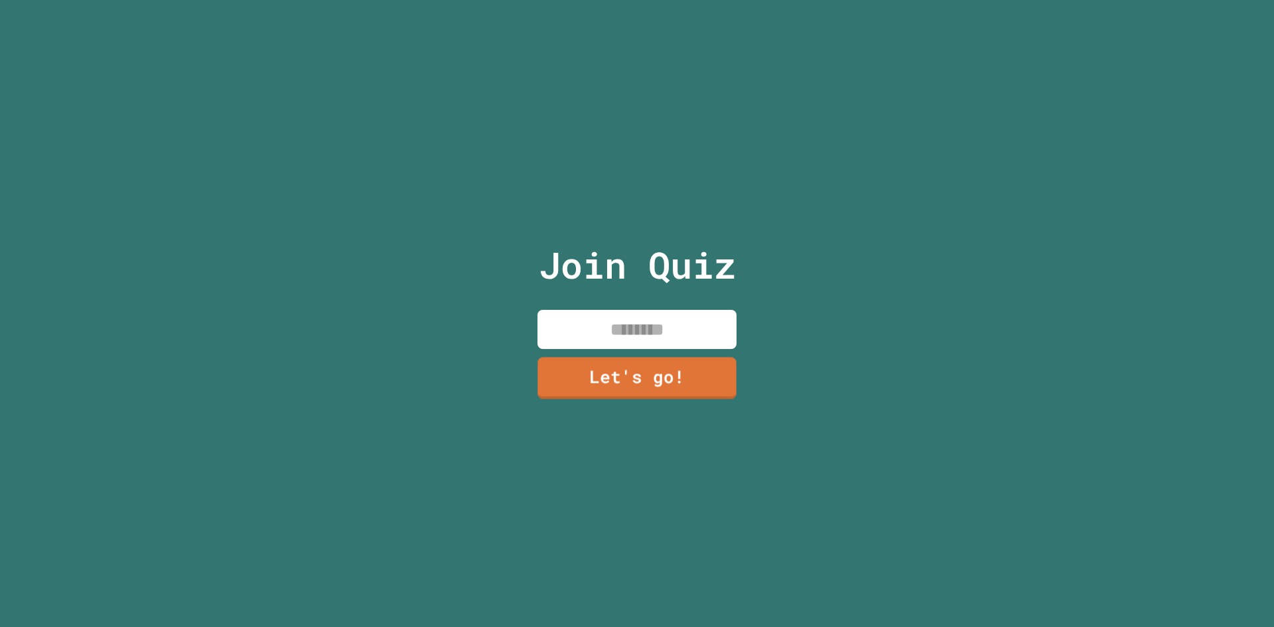
click at [643, 329] on input at bounding box center [636, 329] width 199 height 39
type input "*****"
click at [616, 359] on link "Let's go!" at bounding box center [637, 377] width 200 height 42
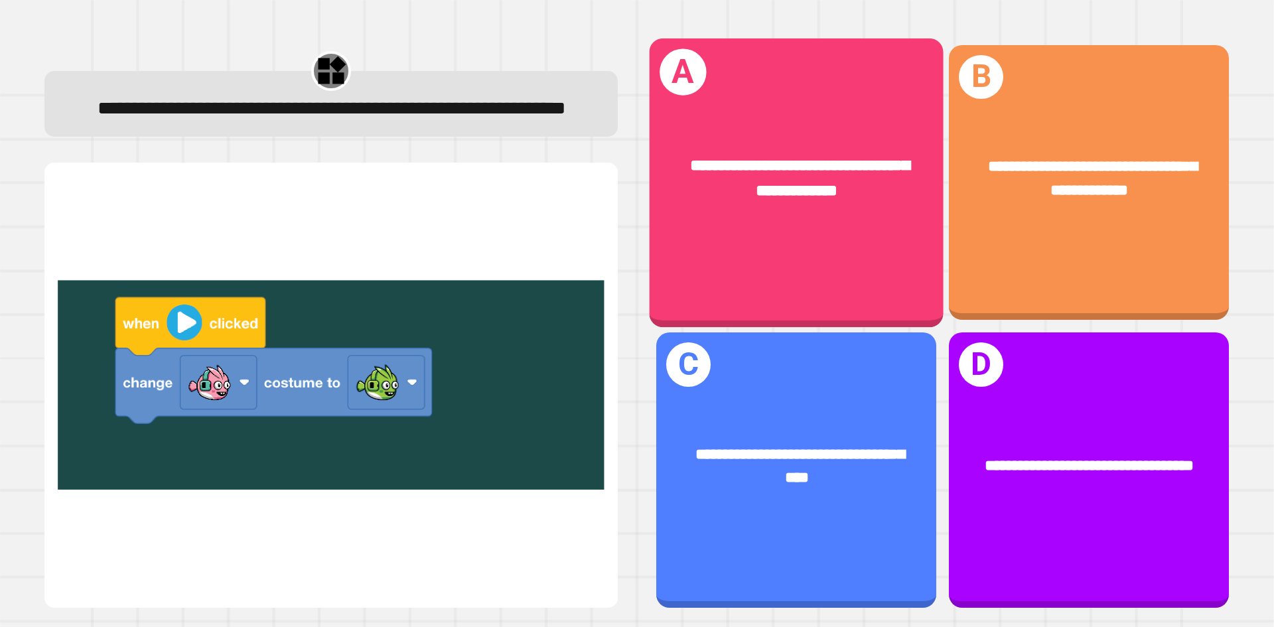
click at [777, 177] on span "**********" at bounding box center [800, 178] width 220 height 41
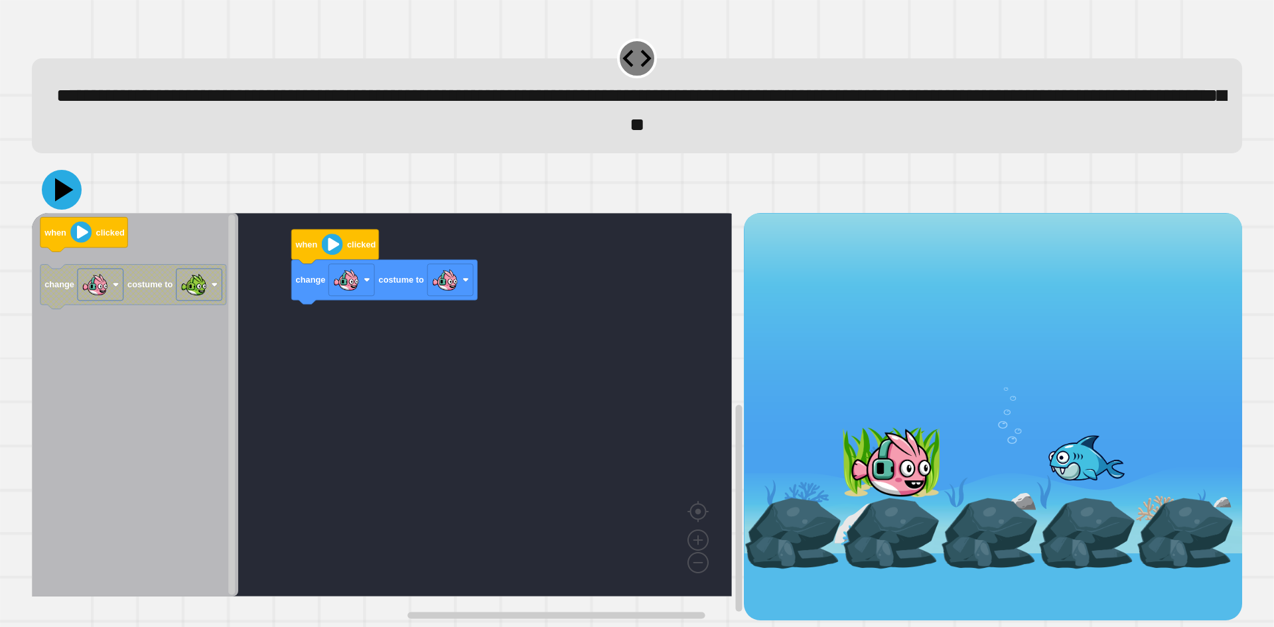
click at [60, 199] on icon at bounding box center [64, 189] width 19 height 23
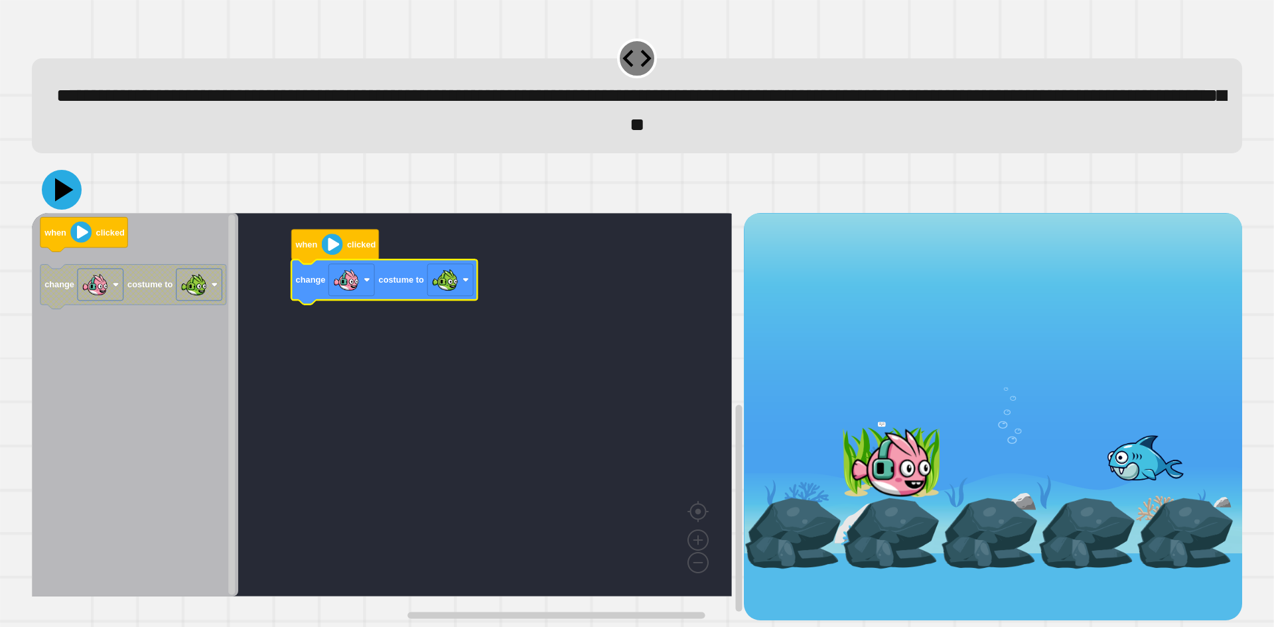
click at [68, 199] on icon at bounding box center [62, 190] width 40 height 40
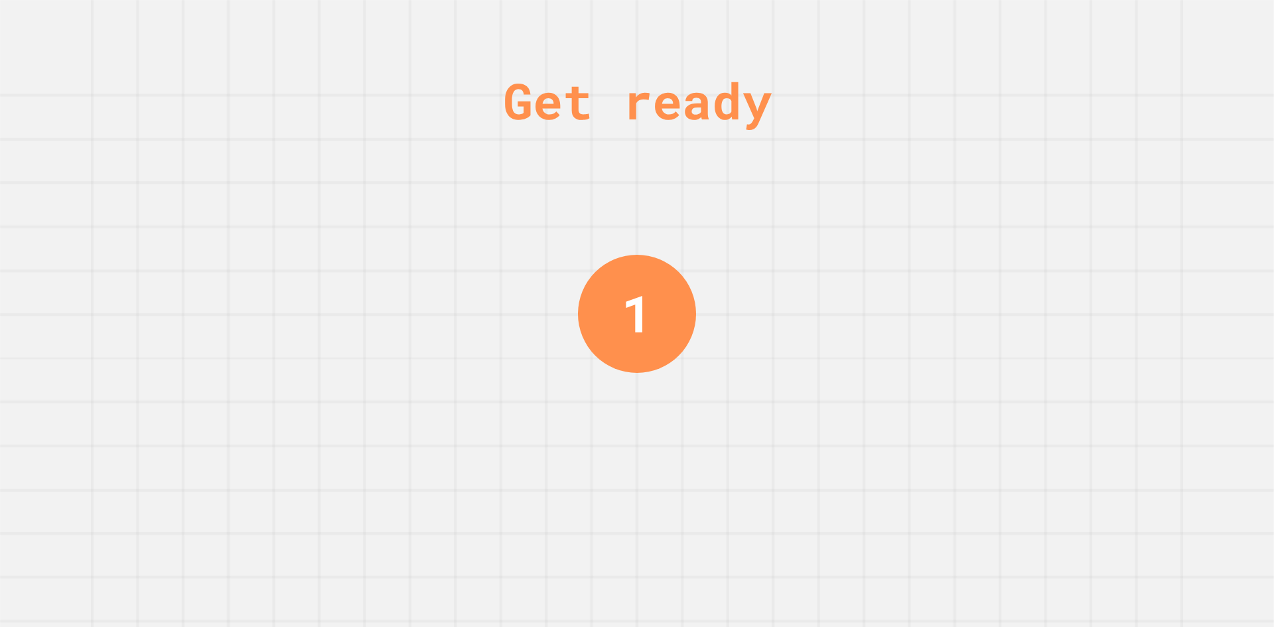
click at [679, 329] on div "Get ready 1" at bounding box center [637, 313] width 100 height 627
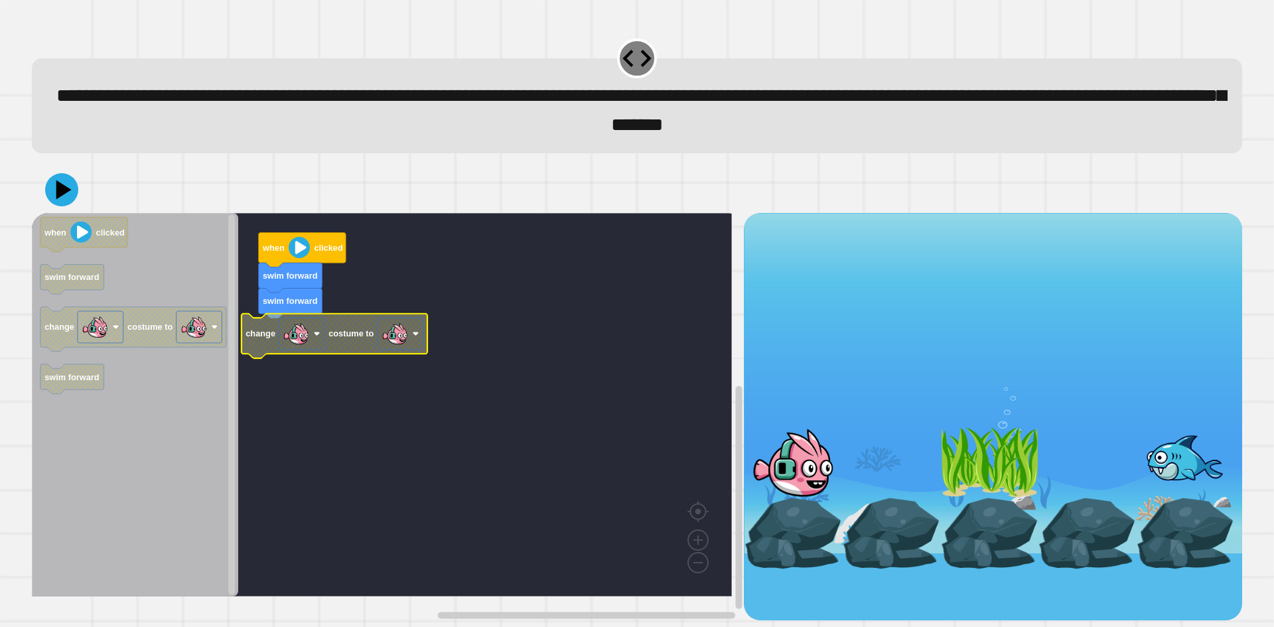
click at [399, 342] on image "Blockly Workspace" at bounding box center [394, 333] width 27 height 27
drag, startPoint x: 68, startPoint y: 190, endPoint x: 72, endPoint y: 196, distance: 7.7
click at [67, 191] on icon at bounding box center [61, 189] width 33 height 33
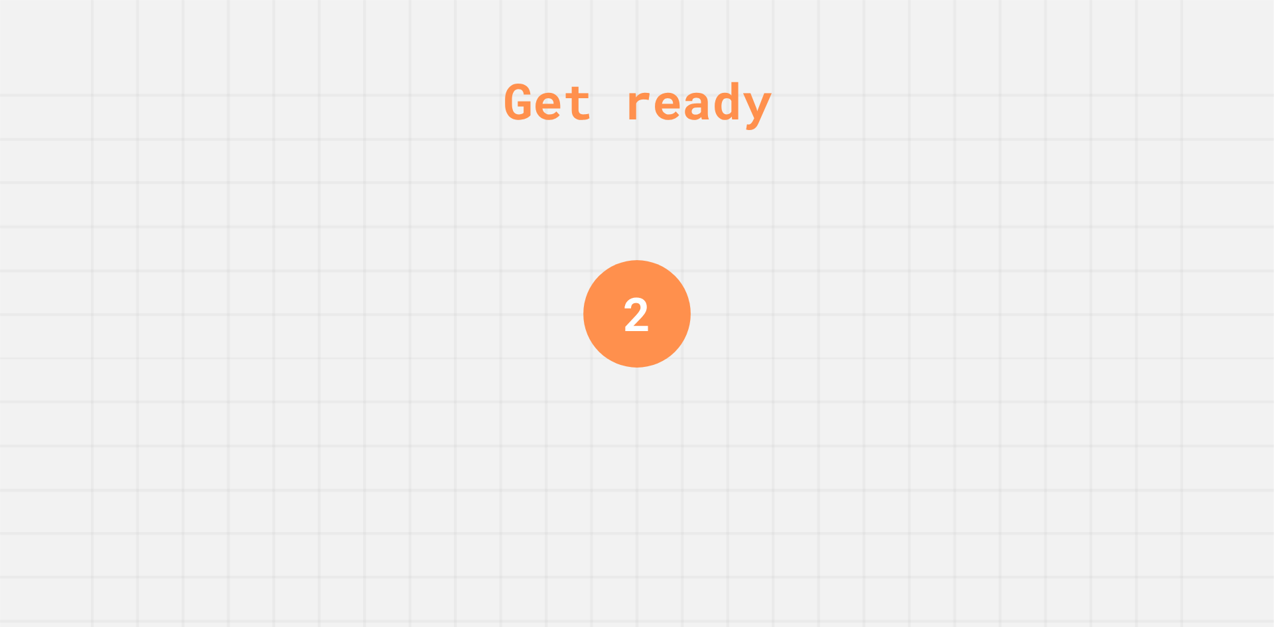
click at [649, 363] on div "Get ready 2" at bounding box center [637, 313] width 100 height 627
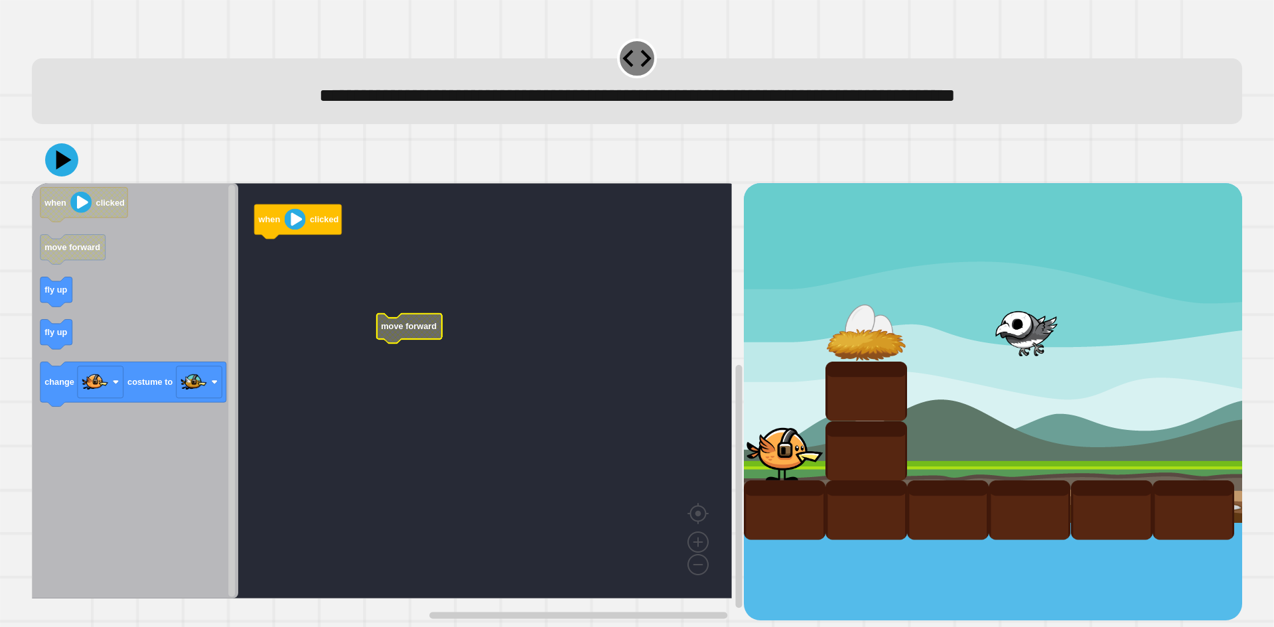
click at [217, 255] on icon "Blockly Workspace" at bounding box center [135, 390] width 206 height 415
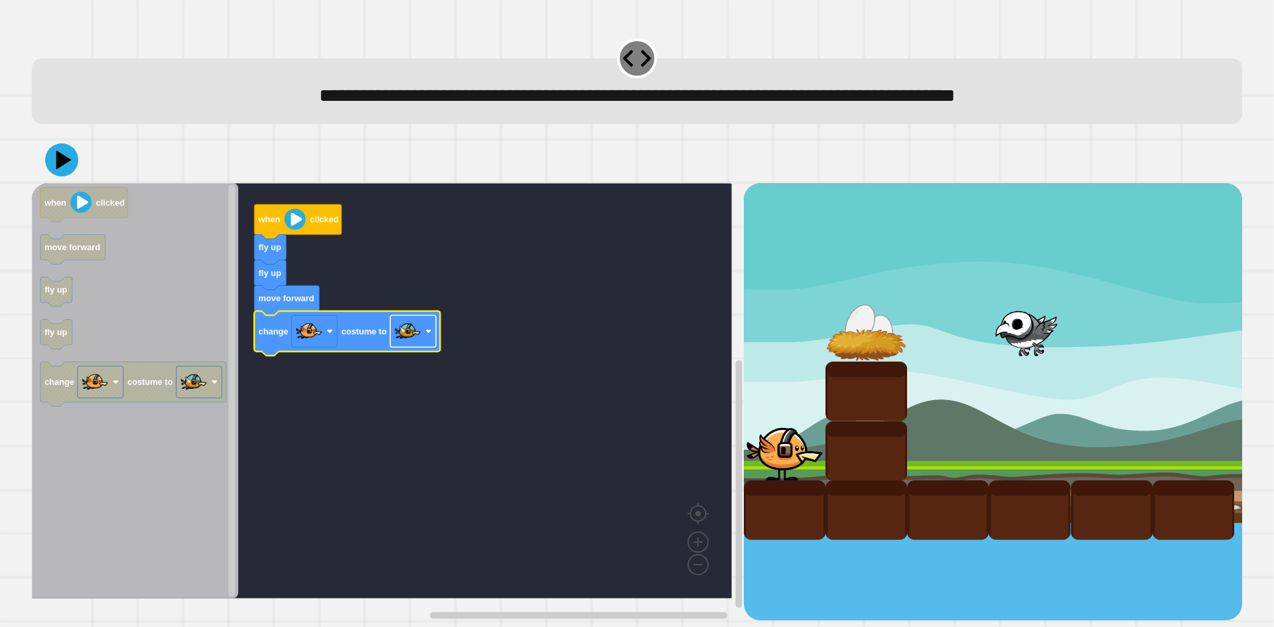
click at [402, 338] on image "Blockly Workspace" at bounding box center [408, 331] width 27 height 27
click at [392, 248] on rect "Blockly Workspace" at bounding box center [382, 390] width 700 height 415
click at [61, 161] on icon at bounding box center [64, 160] width 19 height 23
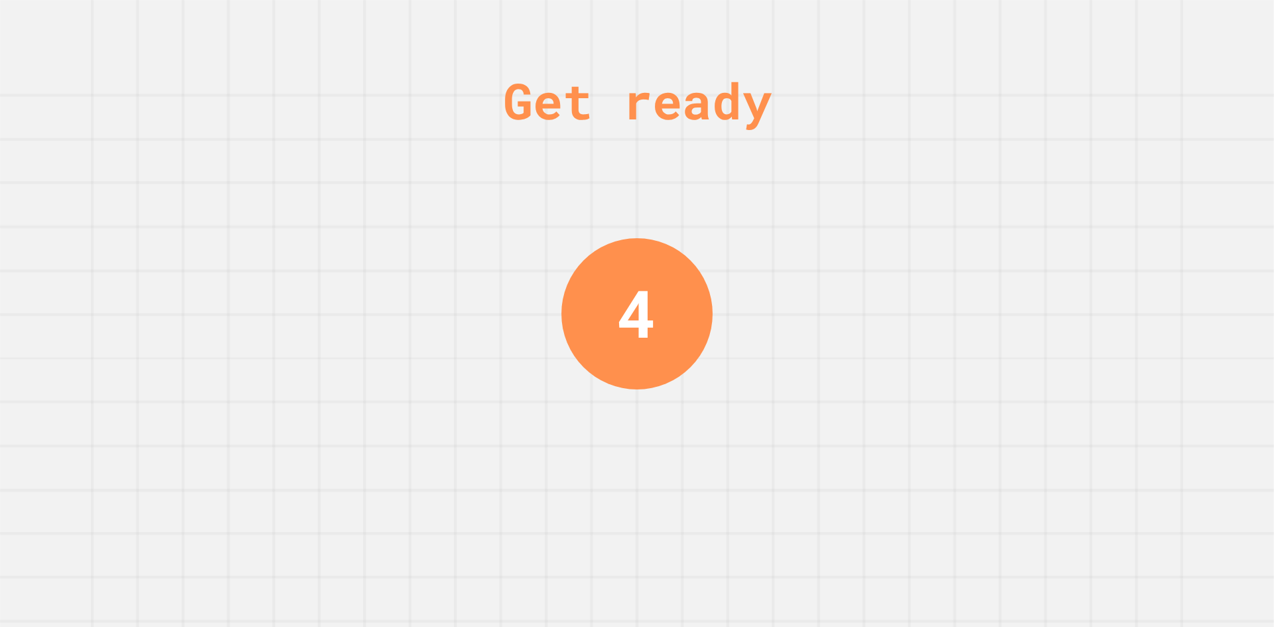
click at [734, 295] on div "Get ready 4" at bounding box center [637, 313] width 1274 height 627
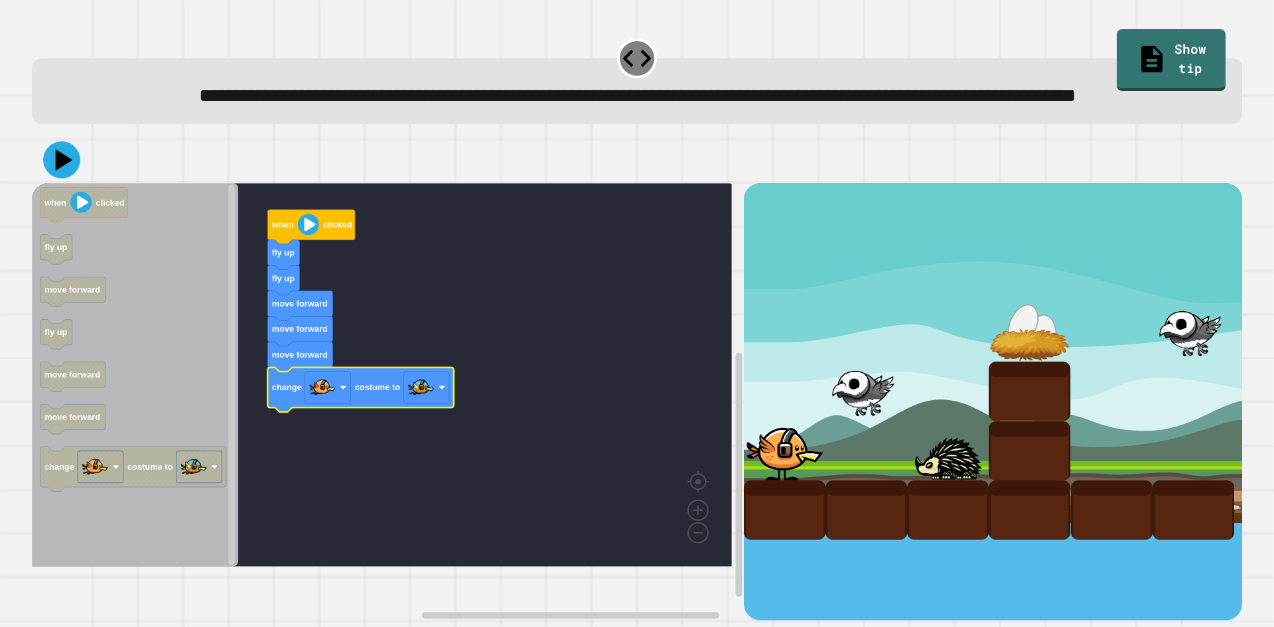
click at [77, 178] on button at bounding box center [61, 159] width 37 height 37
